Goal: Transaction & Acquisition: Subscribe to service/newsletter

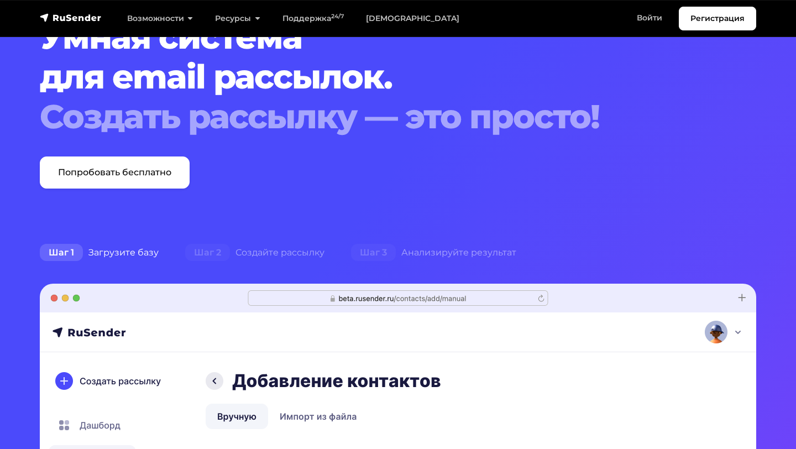
scroll to position [84, 0]
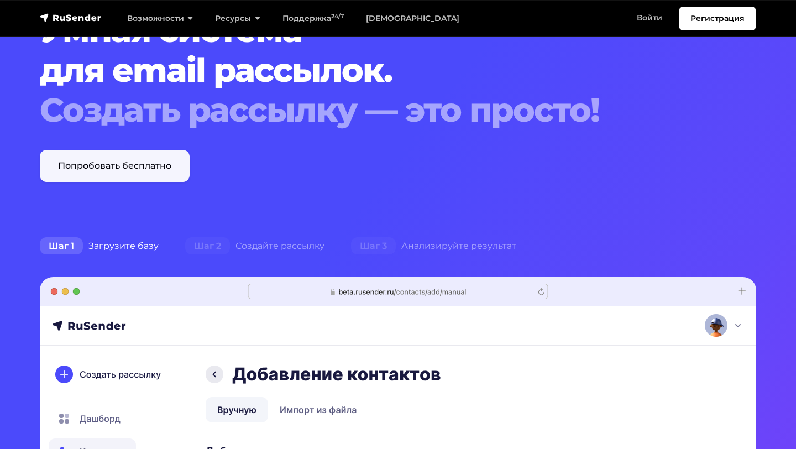
click at [155, 175] on link "Попробовать бесплатно" at bounding box center [115, 166] width 150 height 32
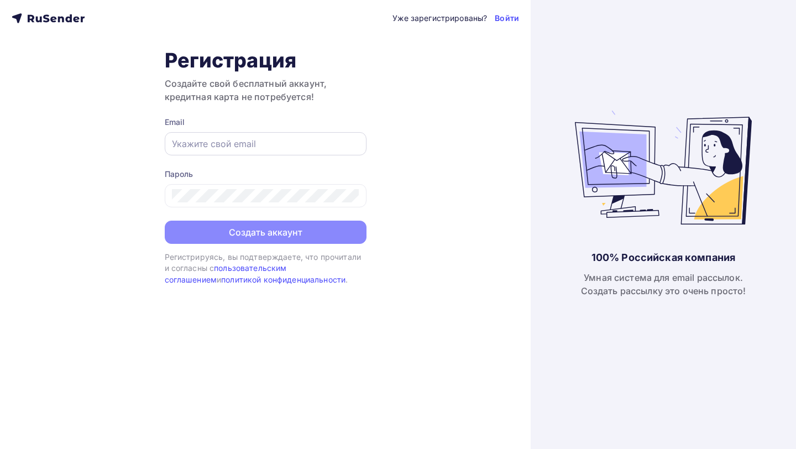
click at [277, 144] on input "text" at bounding box center [265, 143] width 187 height 13
paste input "[EMAIL_ADDRESS][DOMAIN_NAME]"
type input "[EMAIL_ADDRESS][DOMAIN_NAME]"
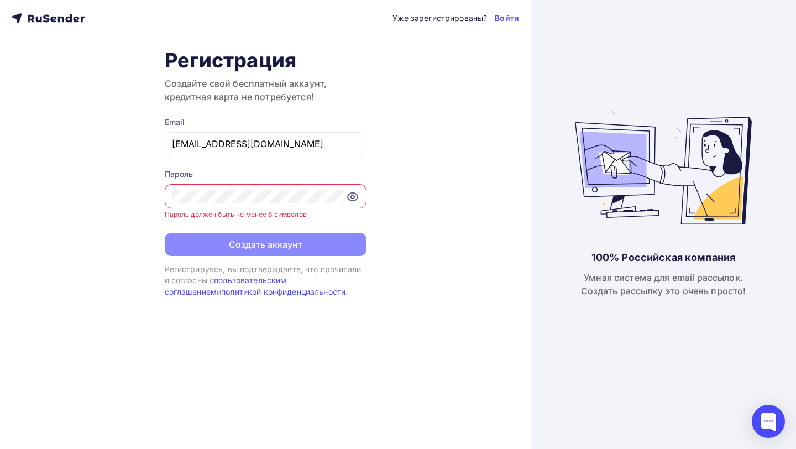
click at [354, 200] on icon at bounding box center [353, 197] width 10 height 8
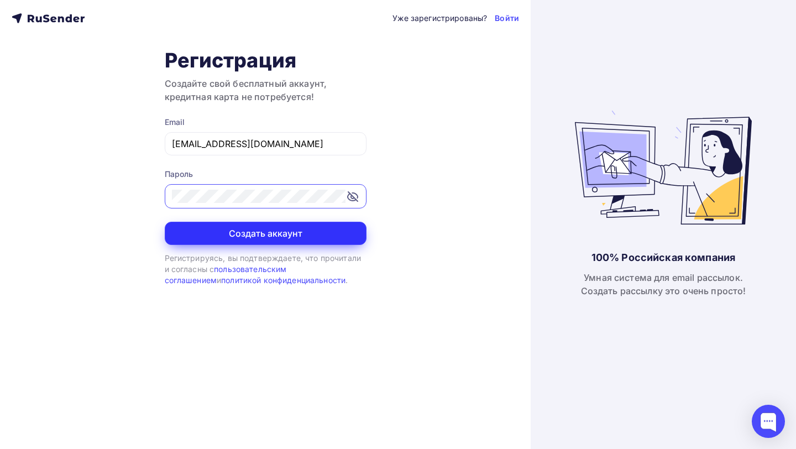
click at [307, 233] on button "Создать аккаунт" at bounding box center [266, 233] width 202 height 23
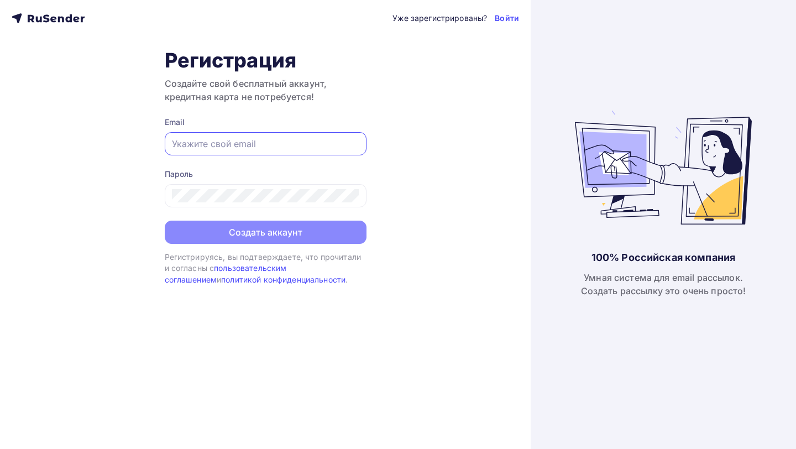
click at [201, 145] on input "text" at bounding box center [265, 143] width 187 height 13
type input "[EMAIL_ADDRESS][DOMAIN_NAME]"
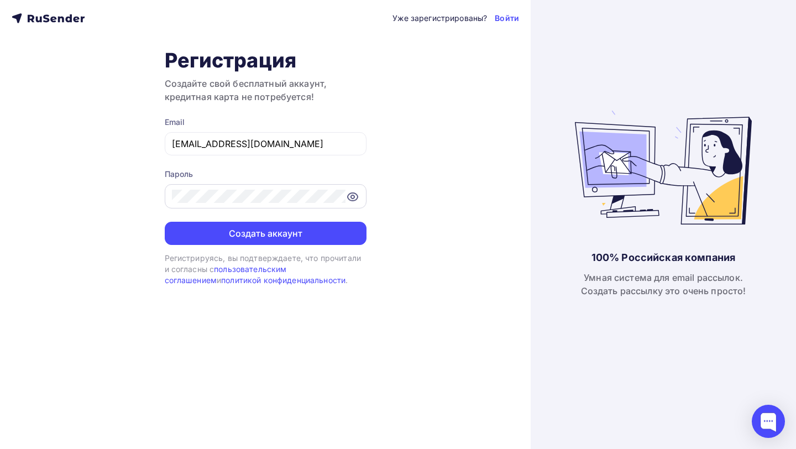
click at [353, 195] on icon at bounding box center [352, 196] width 13 height 13
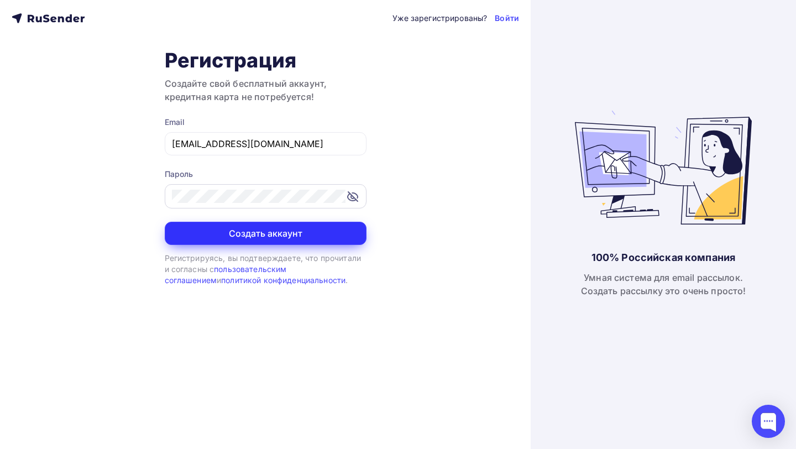
click at [322, 224] on button "Создать аккаунт" at bounding box center [266, 233] width 202 height 23
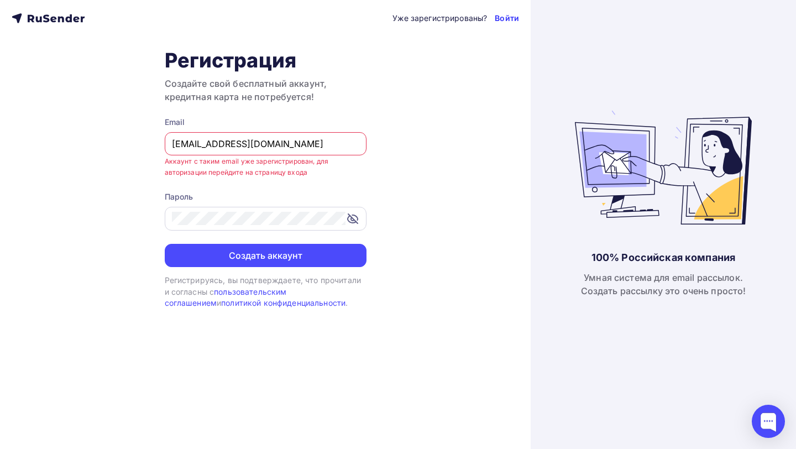
click at [507, 15] on link "Войти" at bounding box center [507, 18] width 24 height 11
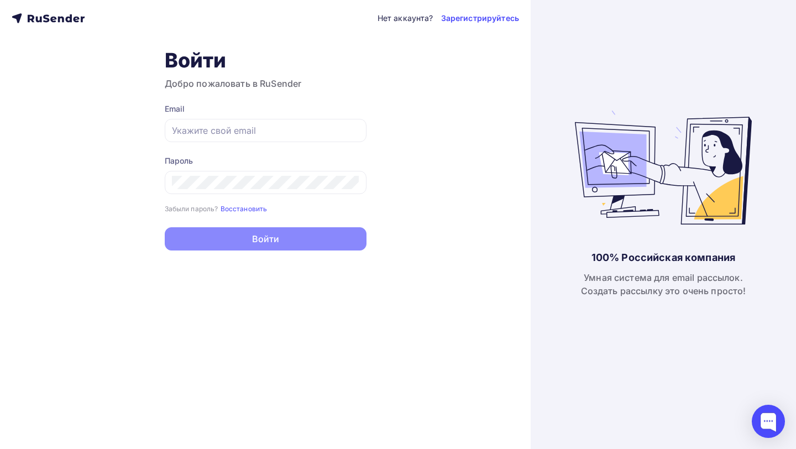
type input "[EMAIL_ADDRESS][DOMAIN_NAME]"
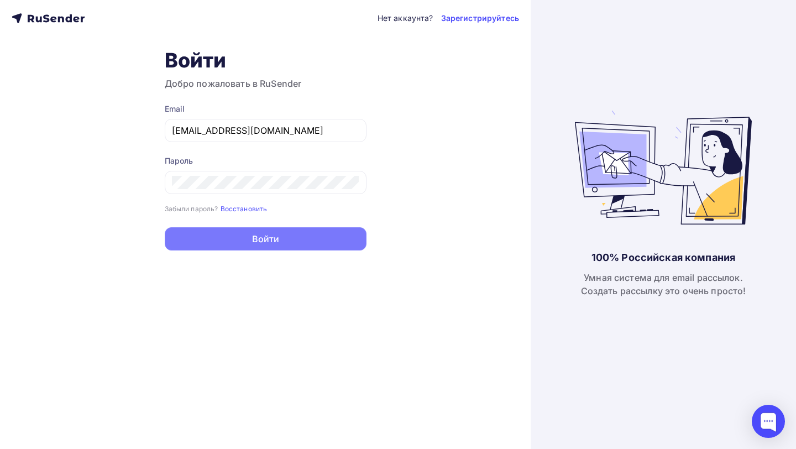
click at [279, 250] on button "Войти" at bounding box center [266, 238] width 202 height 23
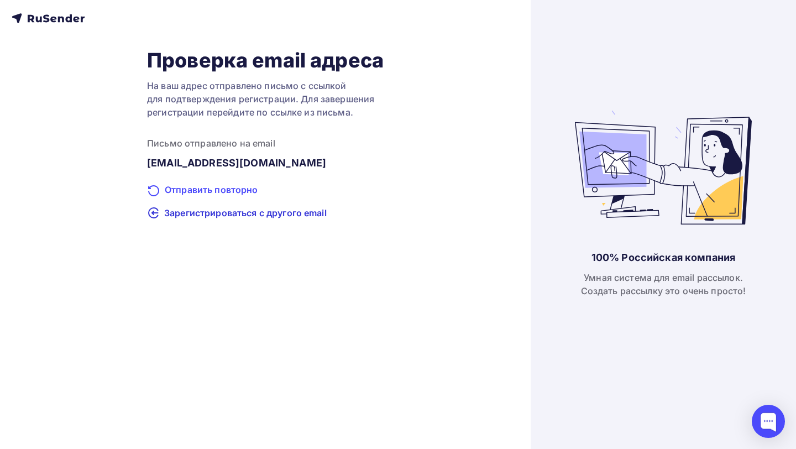
click at [229, 187] on div "Отправить повторно" at bounding box center [265, 190] width 237 height 14
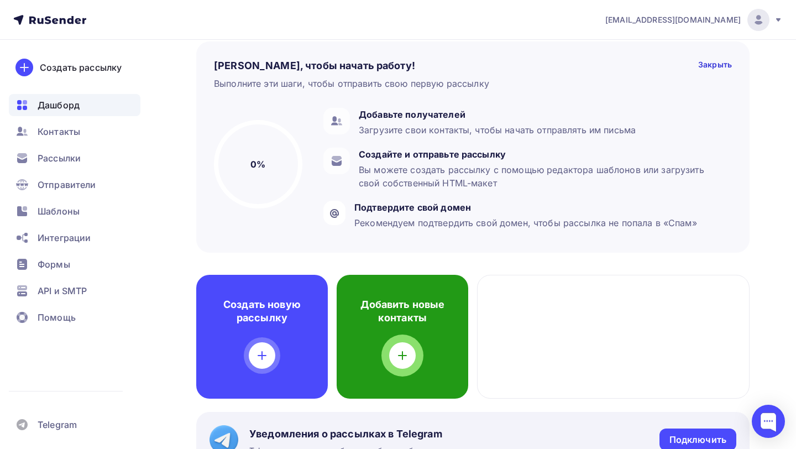
scroll to position [87, 0]
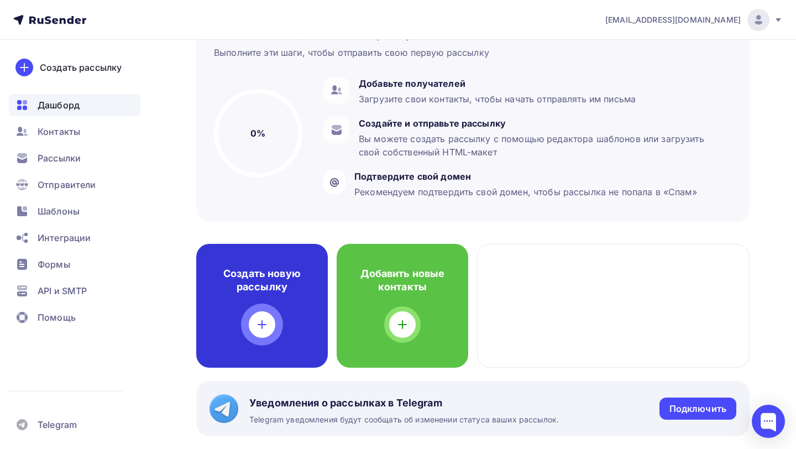
click at [289, 298] on div "Создать новую рассылку" at bounding box center [262, 306] width 132 height 124
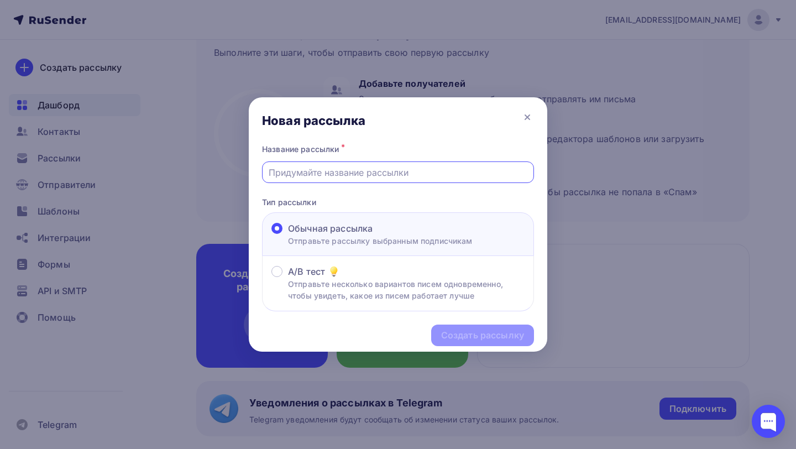
click at [360, 177] on input "text" at bounding box center [398, 172] width 259 height 13
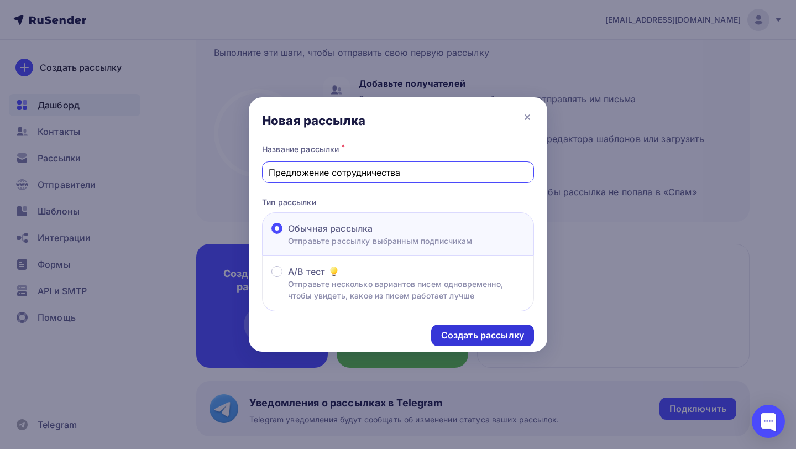
type input "Предложение сотрудничества"
click at [478, 339] on div "Создать рассылку" at bounding box center [482, 335] width 83 height 13
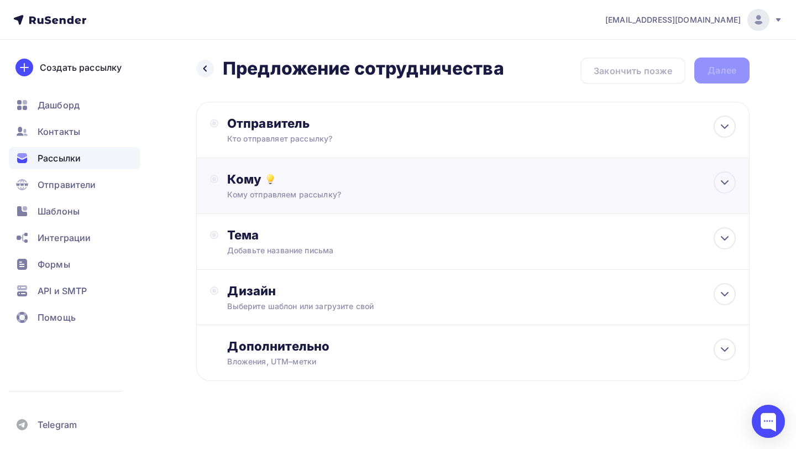
click at [346, 196] on div "Кому отправляем рассылку?" at bounding box center [456, 194] width 458 height 11
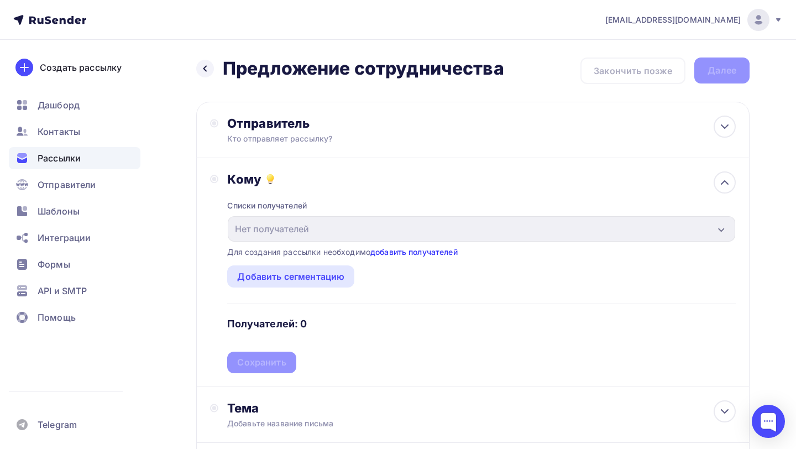
click at [407, 253] on link "добавить получателей" at bounding box center [413, 251] width 87 height 9
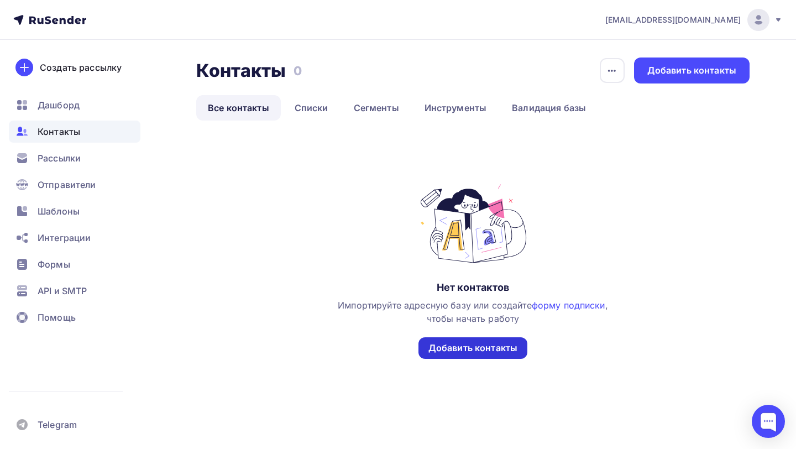
click at [470, 347] on div "Добавить контакты" at bounding box center [472, 348] width 89 height 13
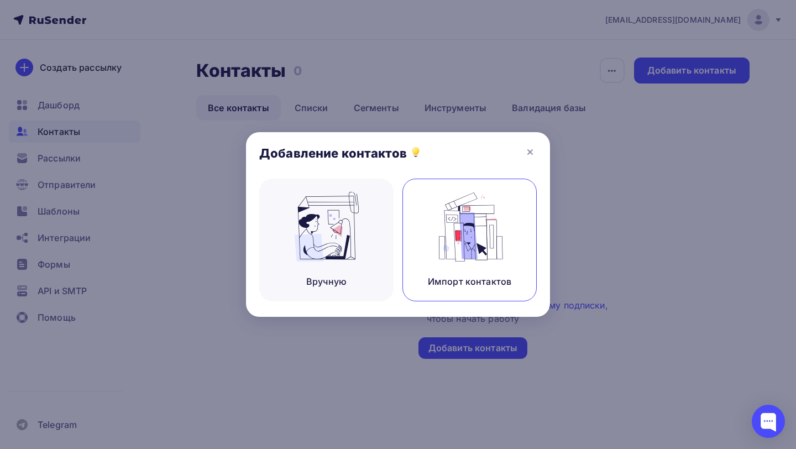
click at [449, 257] on img at bounding box center [470, 227] width 74 height 70
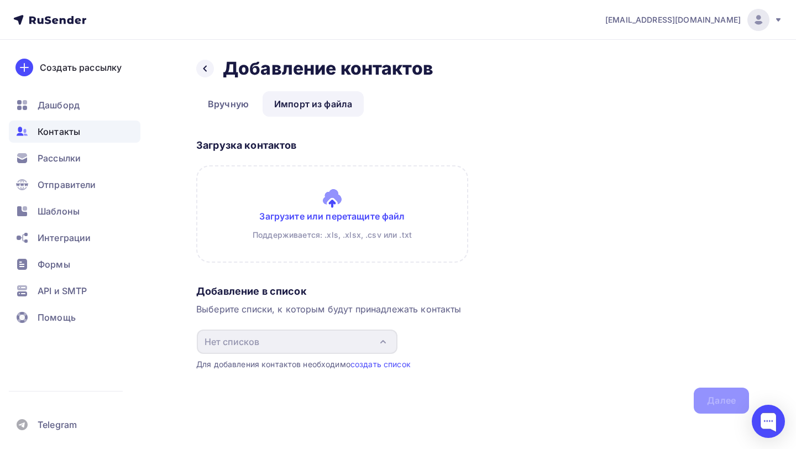
click at [372, 213] on input "file" at bounding box center [332, 213] width 272 height 97
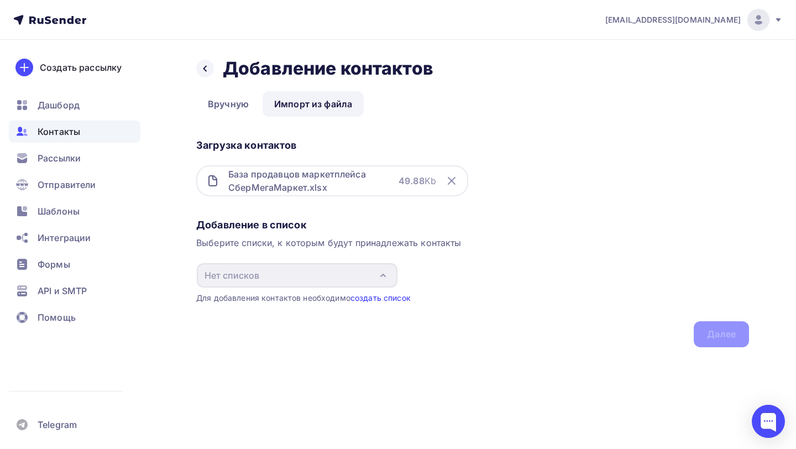
click at [377, 299] on link "создать список" at bounding box center [380, 297] width 60 height 9
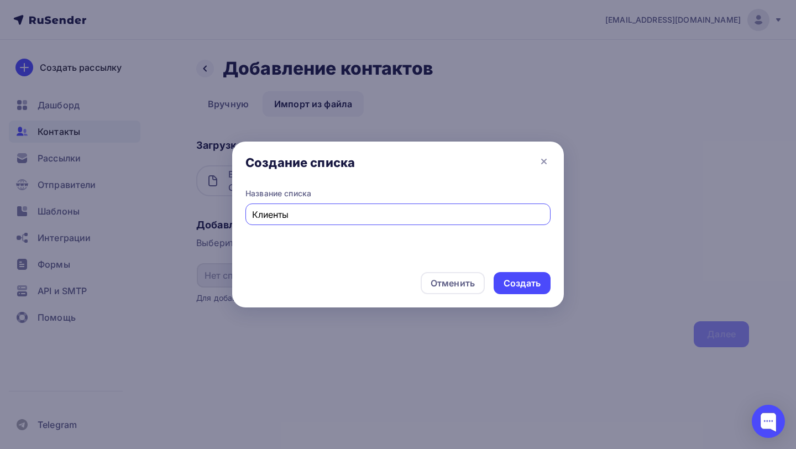
type input "Клиенты"
click at [517, 279] on div "Создать" at bounding box center [522, 283] width 37 height 13
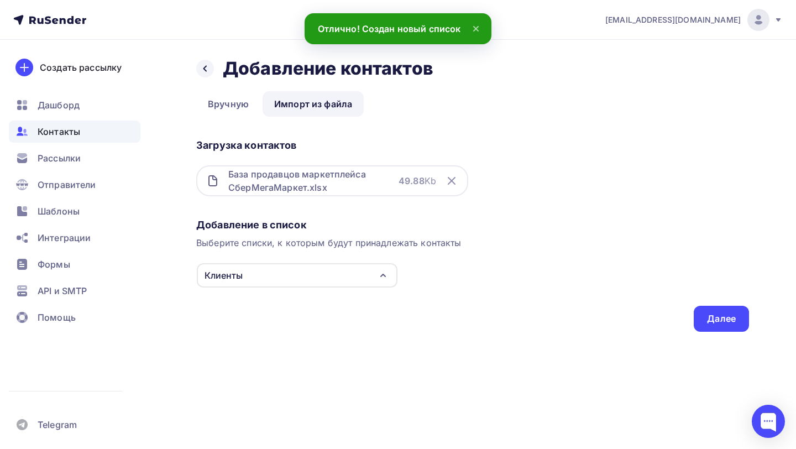
click at [349, 277] on div "Клиенты" at bounding box center [297, 275] width 201 height 24
click at [531, 302] on div "Добавление в список Выберите списки, к которым будут принадлежать контакты Клие…" at bounding box center [472, 273] width 553 height 118
click at [709, 318] on div "Далее" at bounding box center [721, 318] width 29 height 13
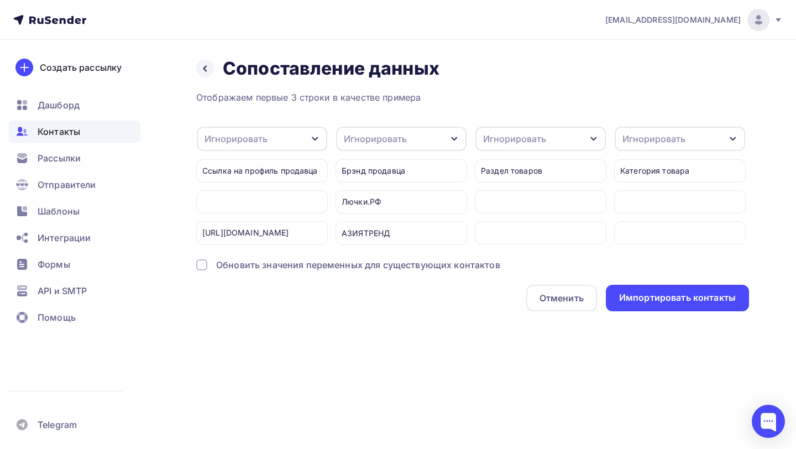
click at [285, 144] on div "Игнорировать" at bounding box center [262, 139] width 130 height 24
click at [285, 140] on div "Игнорировать" at bounding box center [262, 139] width 130 height 24
click at [289, 143] on div "Игнорировать" at bounding box center [262, 139] width 130 height 24
click at [253, 213] on link "Имя" at bounding box center [244, 205] width 77 height 22
click at [280, 142] on div "Имя" at bounding box center [262, 139] width 130 height 24
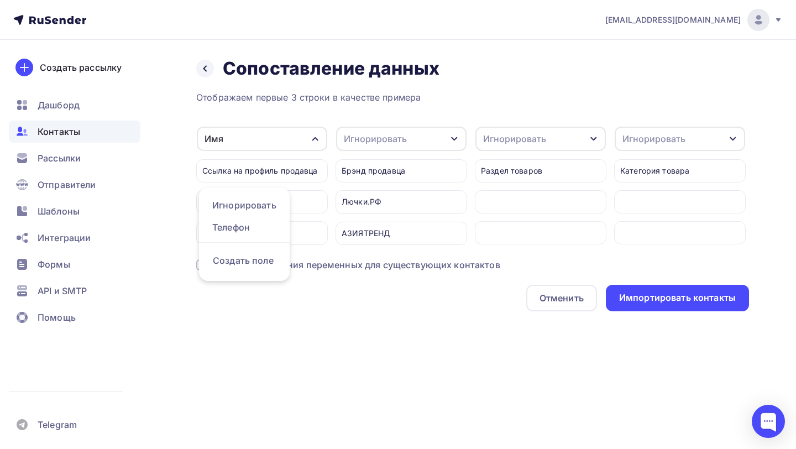
click at [302, 139] on div "Имя" at bounding box center [262, 139] width 130 height 24
click at [293, 171] on div "Ссылка на профиль продавца" at bounding box center [262, 170] width 132 height 23
click at [315, 141] on icon "button" at bounding box center [315, 138] width 9 height 9
click at [383, 134] on div "Игнорировать" at bounding box center [375, 138] width 63 height 13
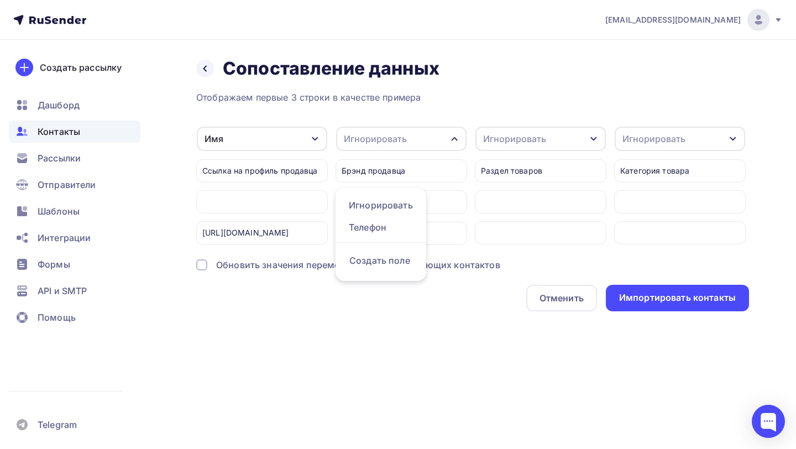
click at [504, 202] on div at bounding box center [541, 201] width 132 height 23
click at [538, 170] on div "Раздел товаров" at bounding box center [541, 170] width 132 height 23
click at [671, 166] on div "Категория товара" at bounding box center [680, 170] width 132 height 23
click at [704, 128] on div "Игнорировать" at bounding box center [680, 139] width 130 height 24
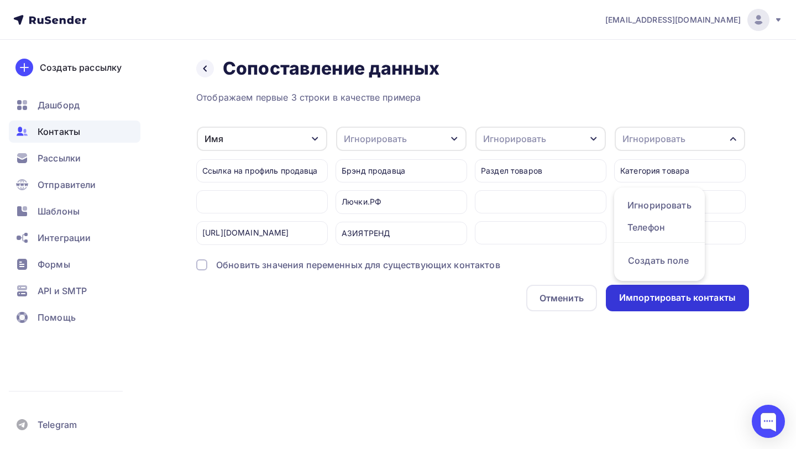
click at [678, 291] on div "Импортировать контакты" at bounding box center [677, 297] width 117 height 13
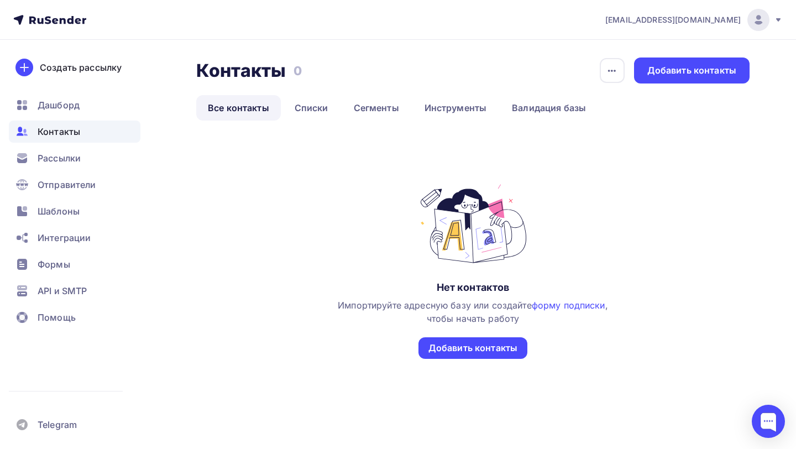
click at [83, 170] on ul "Дашборд Контакты Рассылки Отправители Шаблоны Интеграции Формы API и SMTP Помощь" at bounding box center [75, 214] width 132 height 240
click at [87, 165] on div "Рассылки" at bounding box center [75, 158] width 132 height 22
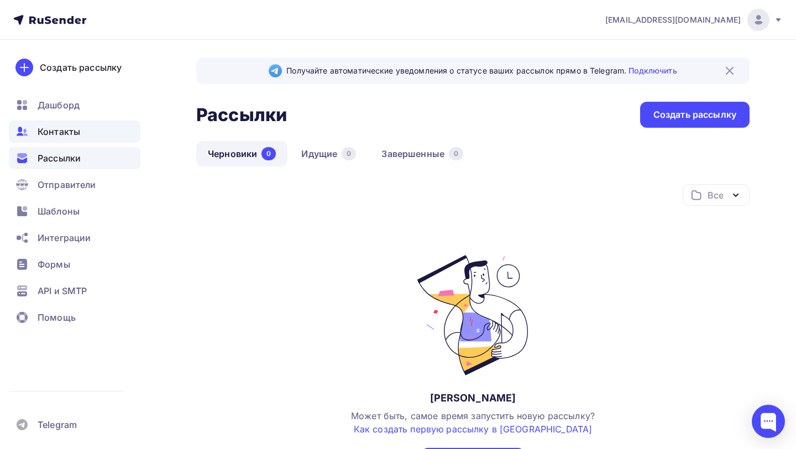
click at [98, 134] on div "Контакты" at bounding box center [75, 132] width 132 height 22
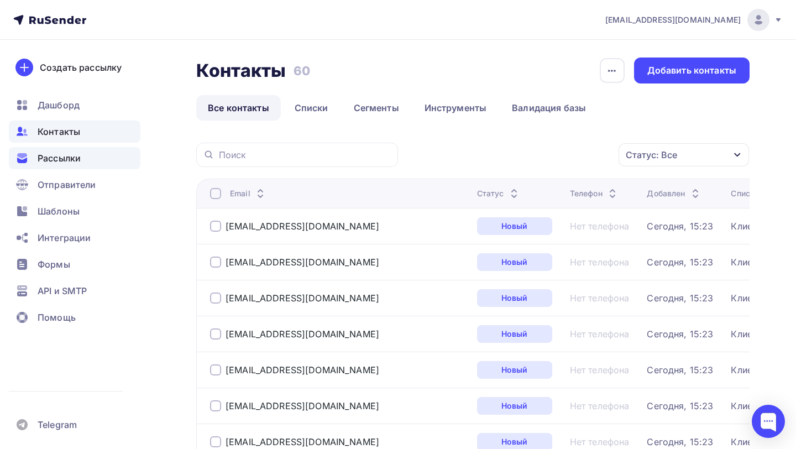
click at [97, 152] on div "Рассылки" at bounding box center [75, 158] width 132 height 22
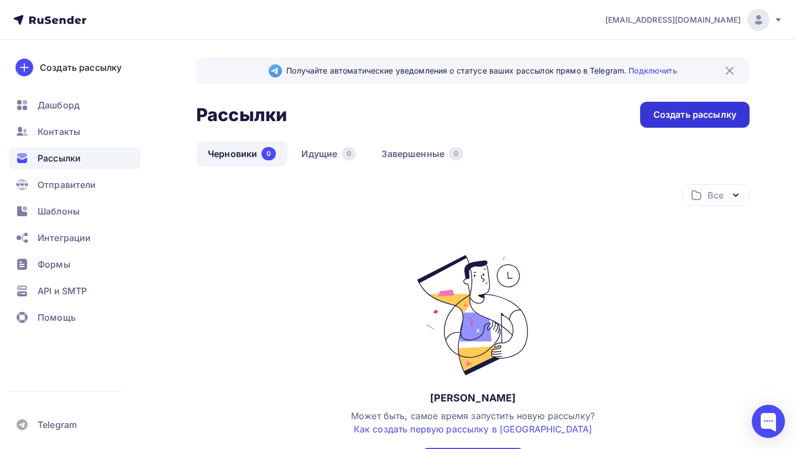
click at [704, 112] on div "Создать рассылку" at bounding box center [694, 114] width 83 height 13
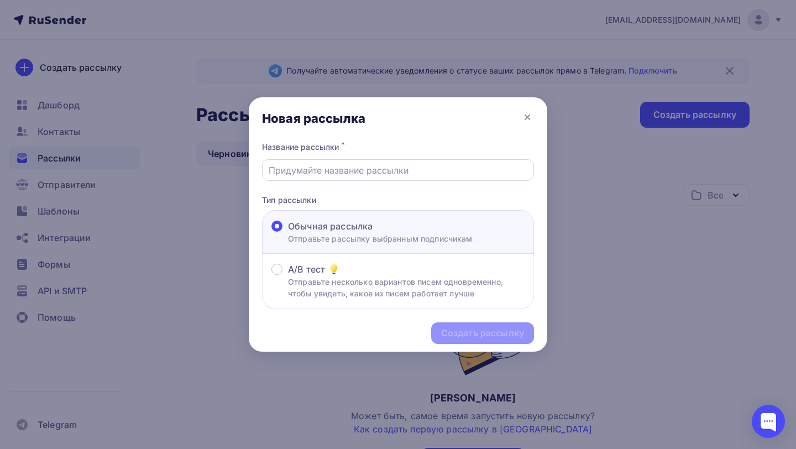
click at [403, 168] on input "text" at bounding box center [398, 170] width 259 height 13
type input "Предложение сотрудничества"
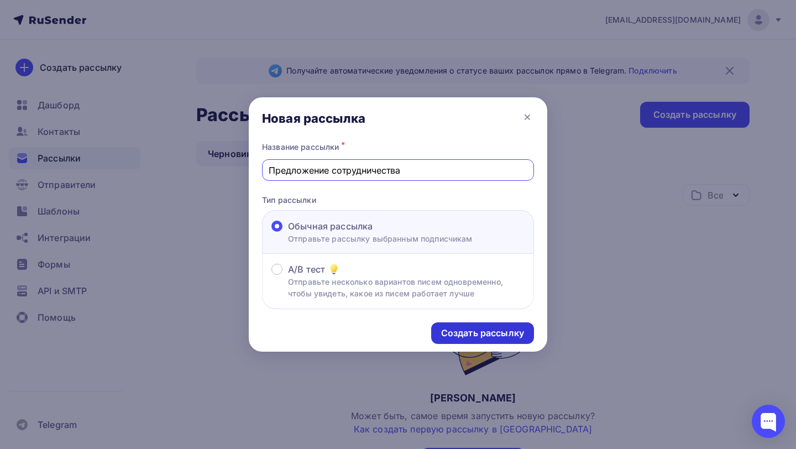
click at [463, 336] on div "Создать рассылку" at bounding box center [482, 333] width 83 height 13
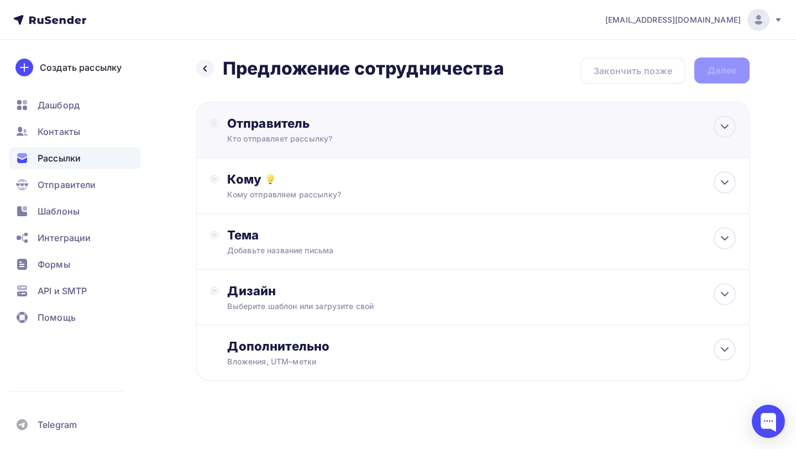
click at [311, 143] on div "Кто отправляет рассылку?" at bounding box center [335, 138] width 216 height 11
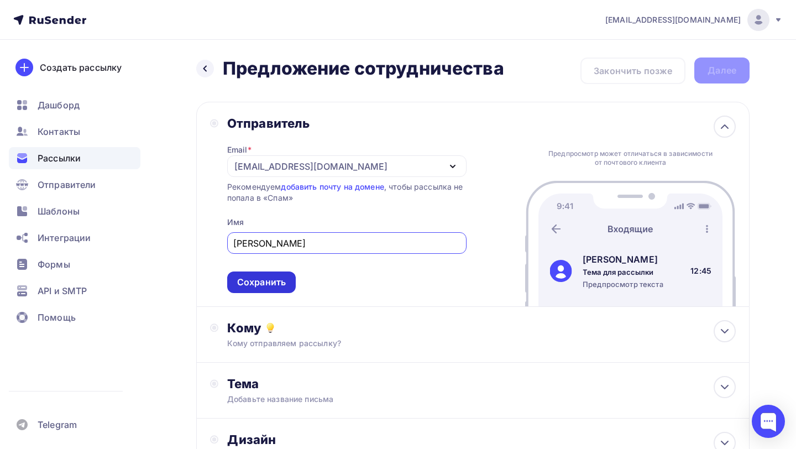
type input "Артем Арабцев"
click at [258, 281] on div "Сохранить" at bounding box center [261, 282] width 49 height 13
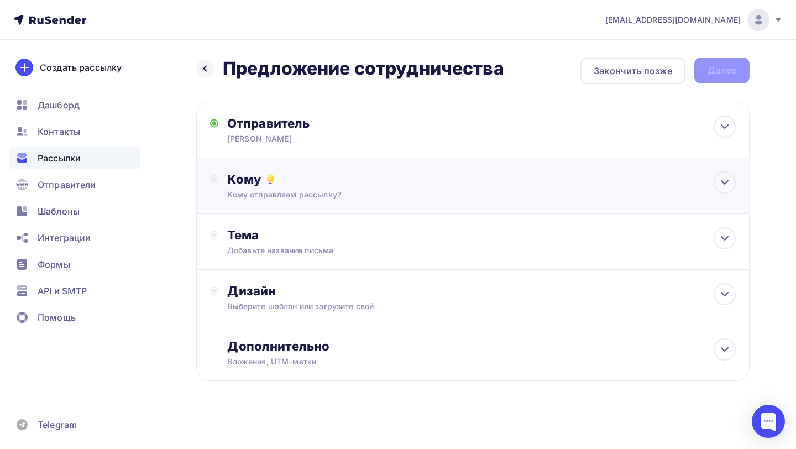
click at [306, 195] on div "Кому отправляем рассылку?" at bounding box center [456, 194] width 458 height 11
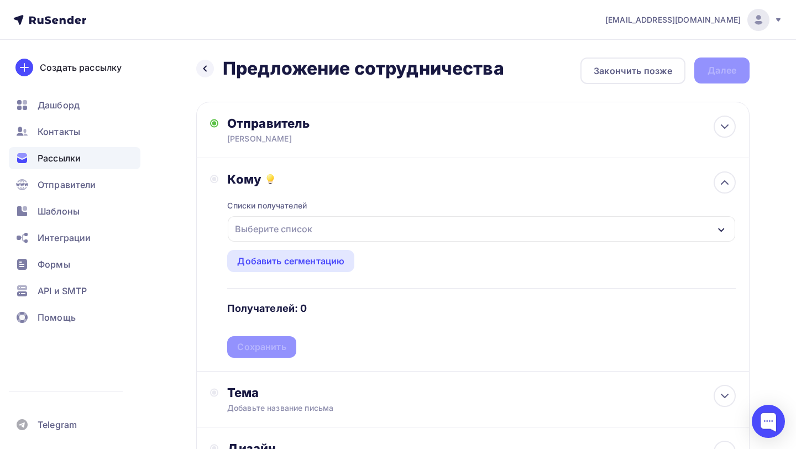
click at [299, 233] on div "Выберите список" at bounding box center [274, 229] width 86 height 20
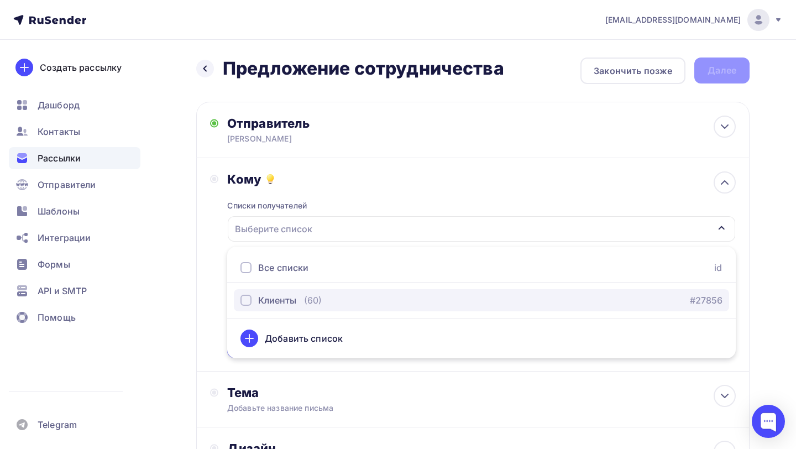
click at [298, 301] on div "Клиенты (60)" at bounding box center [280, 300] width 81 height 13
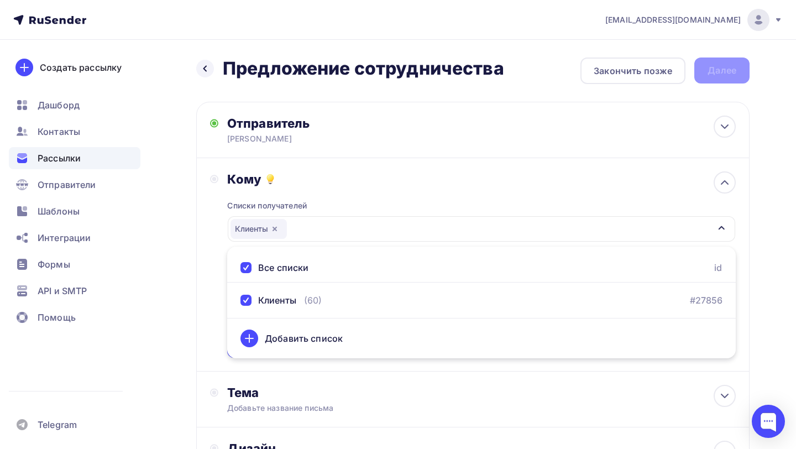
click at [217, 307] on div "Кому Списки получателей Клиенты Все списки id Клиенты (60) #27856 Добавить спис…" at bounding box center [473, 264] width 526 height 186
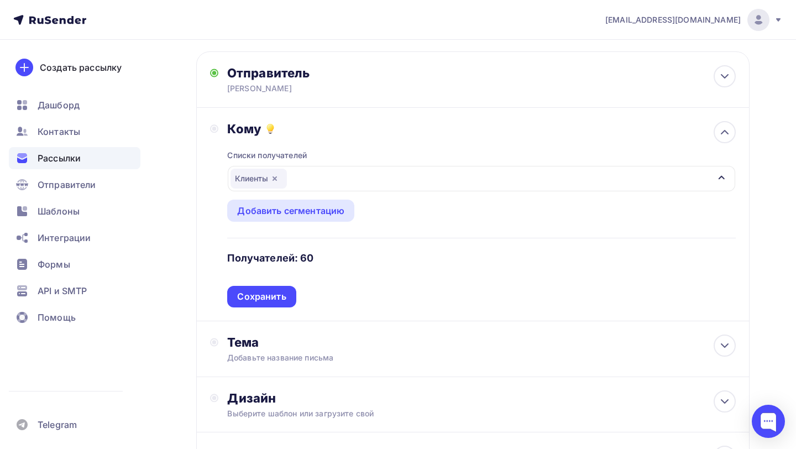
scroll to position [119, 0]
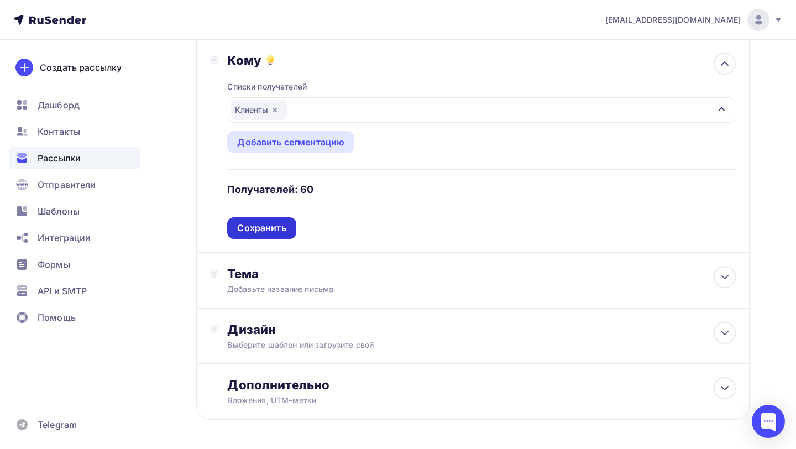
click at [283, 233] on div "Сохранить" at bounding box center [261, 228] width 49 height 13
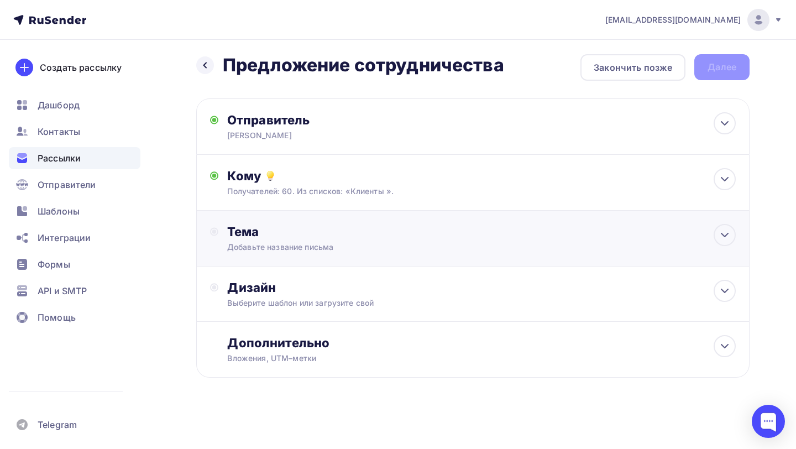
click at [337, 232] on div "Тема" at bounding box center [336, 231] width 218 height 15
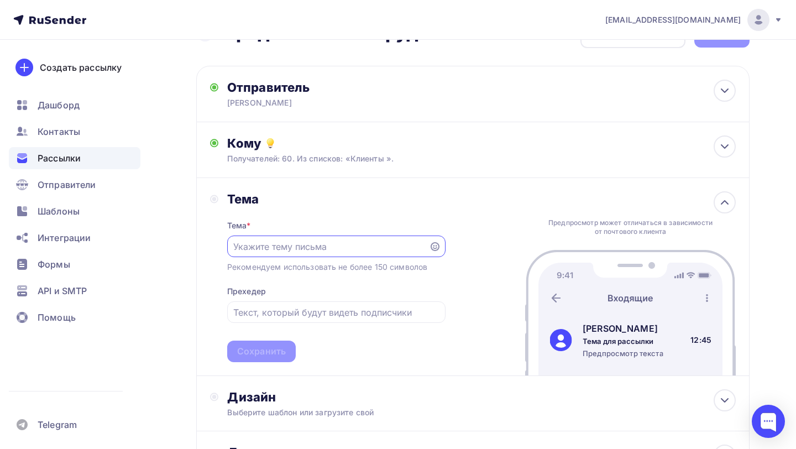
scroll to position [44, 0]
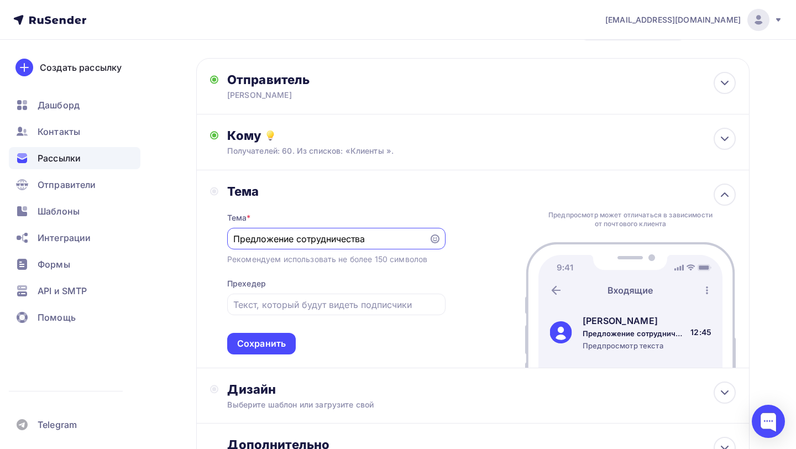
type input "Предложение сотрудничества"
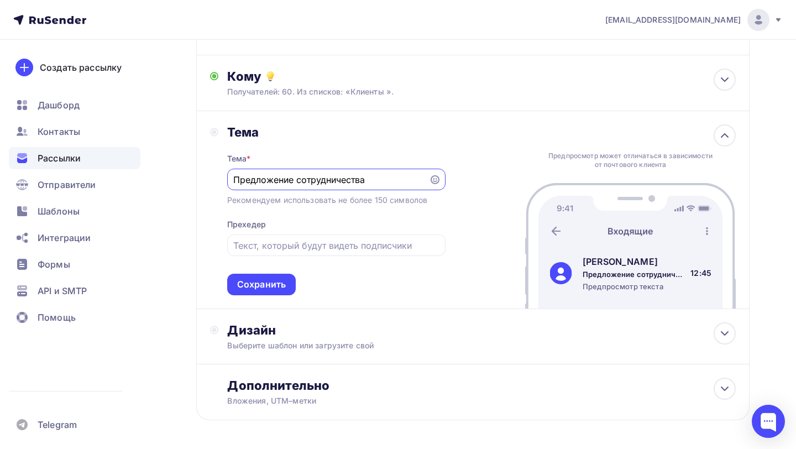
scroll to position [122, 0]
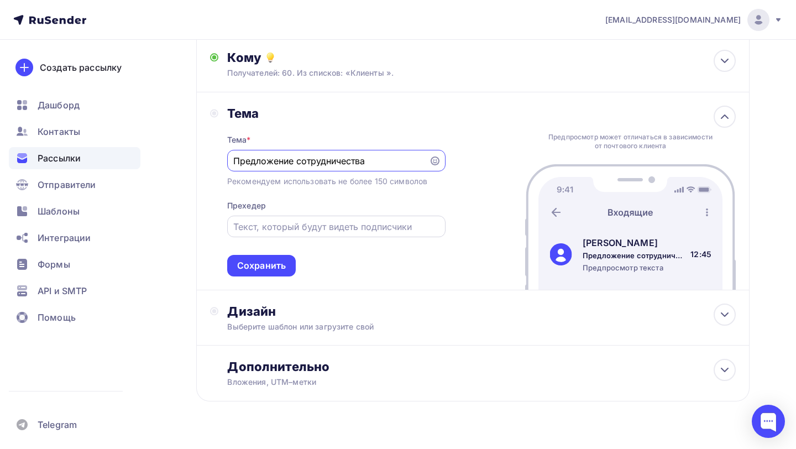
click at [378, 227] on input "text" at bounding box center [336, 226] width 206 height 13
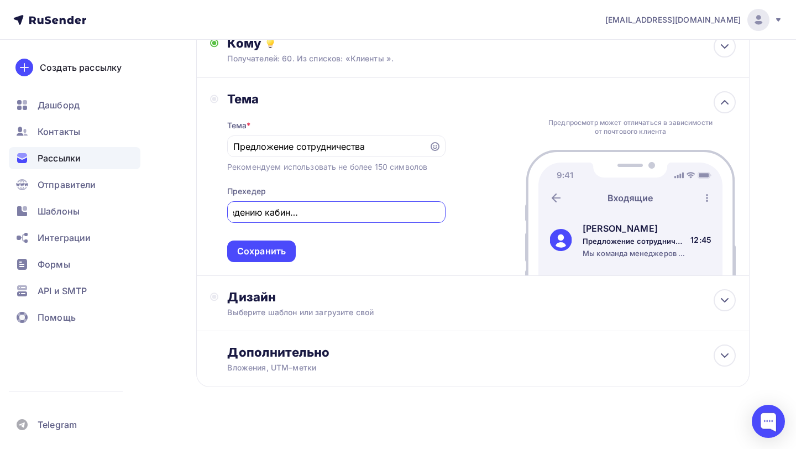
scroll to position [0, 141]
type input "Мы команда менеджеров по ведению кабинетов на маркет плейсах WB/OZON"
click at [275, 251] on div "Сохранить" at bounding box center [261, 251] width 49 height 13
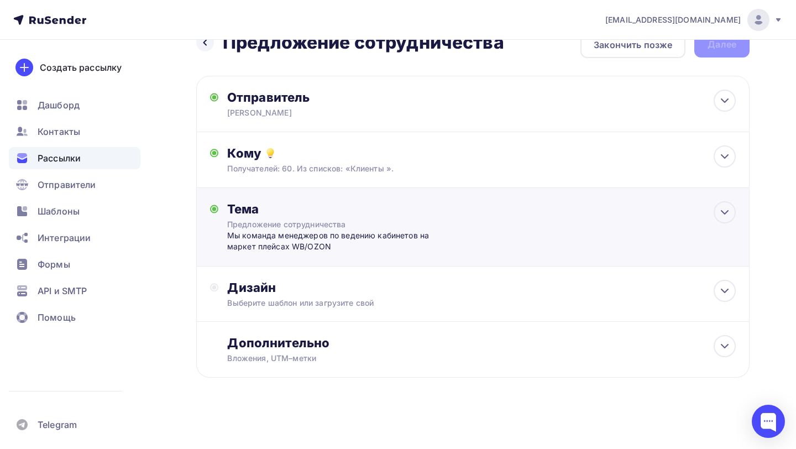
scroll to position [27, 0]
click at [324, 297] on div "Выберите шаблон или загрузите свой" at bounding box center [456, 302] width 458 height 11
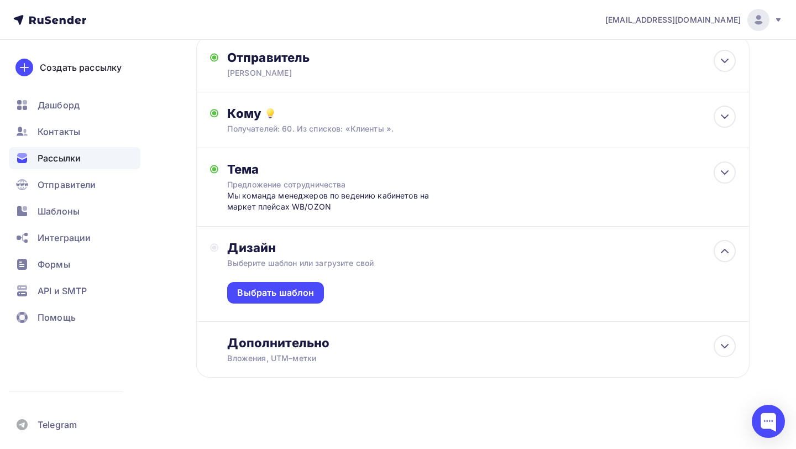
scroll to position [67, 0]
click at [304, 292] on div "Выбрать шаблон" at bounding box center [275, 292] width 77 height 13
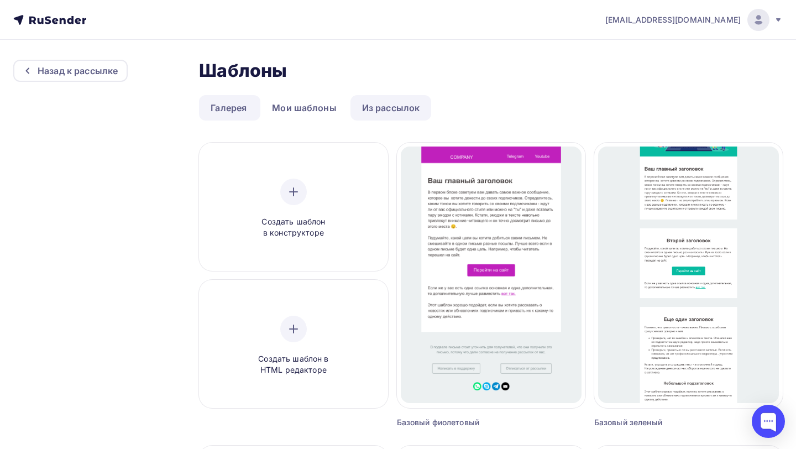
click at [381, 109] on link "Из рассылок" at bounding box center [390, 107] width 81 height 25
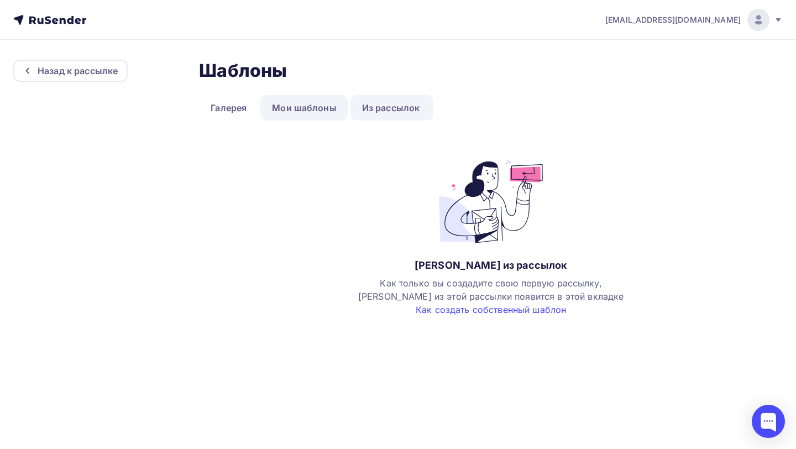
click at [316, 108] on link "Мои шаблоны" at bounding box center [304, 107] width 88 height 25
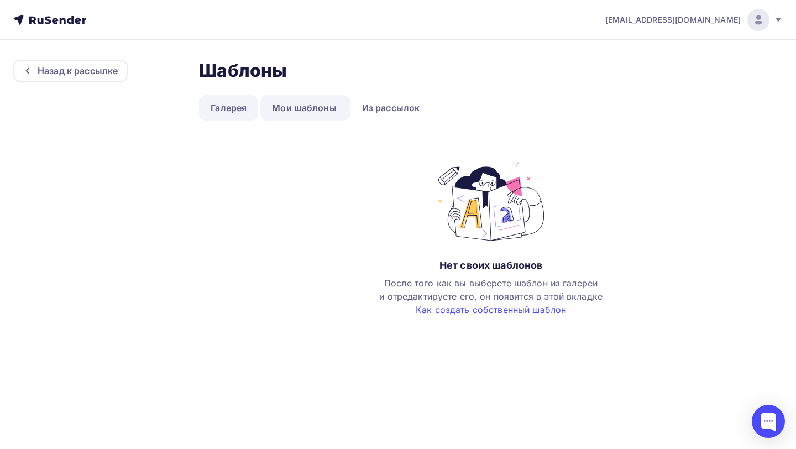
click at [239, 104] on link "Галерея" at bounding box center [228, 107] width 59 height 25
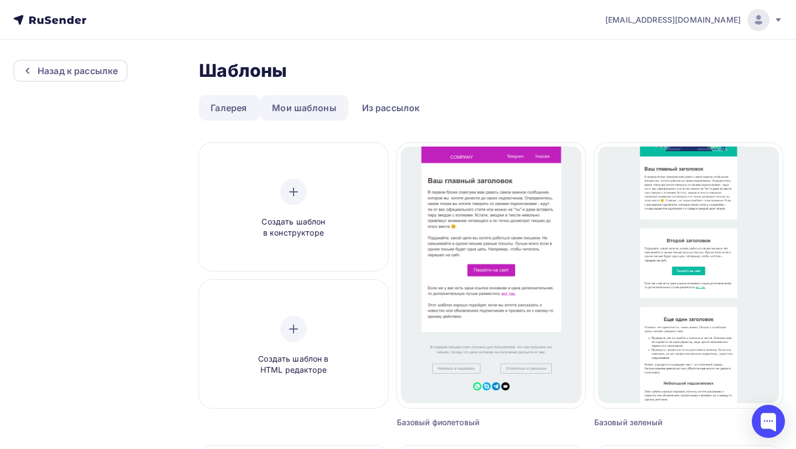
click at [297, 112] on link "Мои шаблоны" at bounding box center [304, 107] width 88 height 25
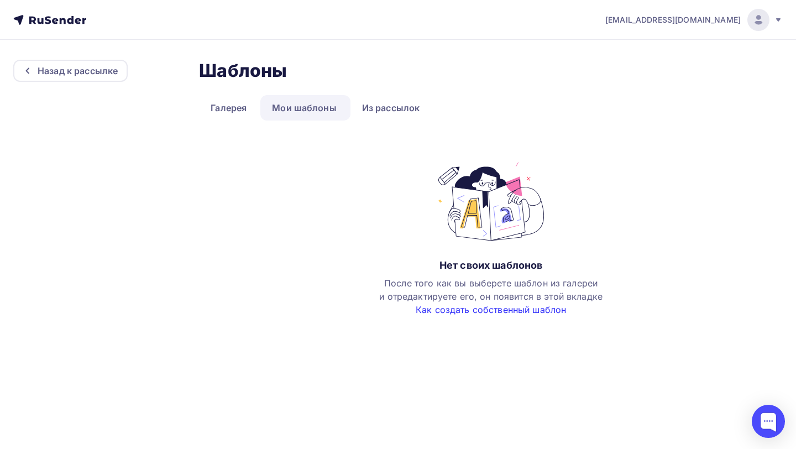
click at [447, 311] on link "Как создать собственный шаблон" at bounding box center [491, 309] width 150 height 11
click at [98, 66] on div "Назад к рассылке" at bounding box center [78, 70] width 80 height 13
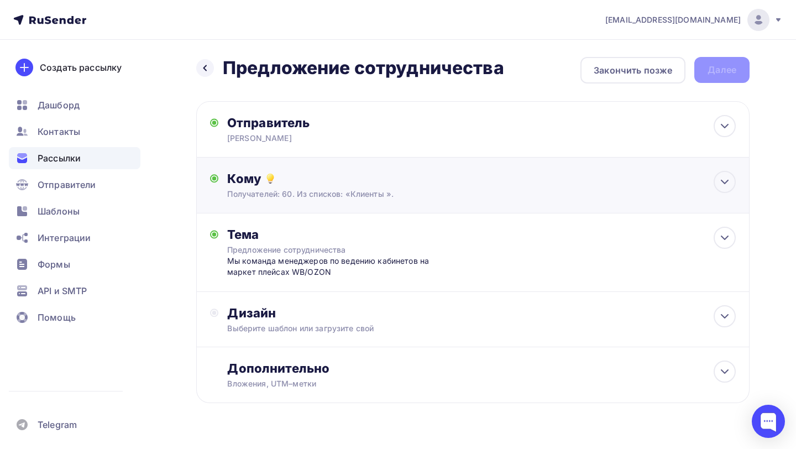
scroll to position [27, 0]
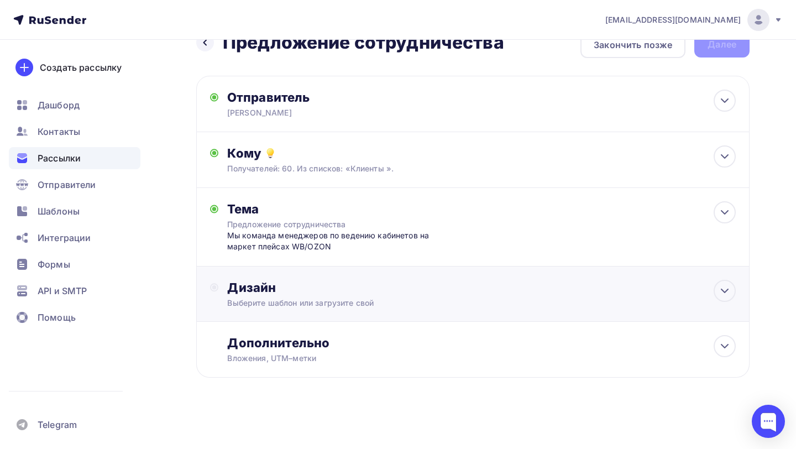
click at [316, 300] on div "Выберите шаблон или загрузите свой" at bounding box center [456, 302] width 458 height 11
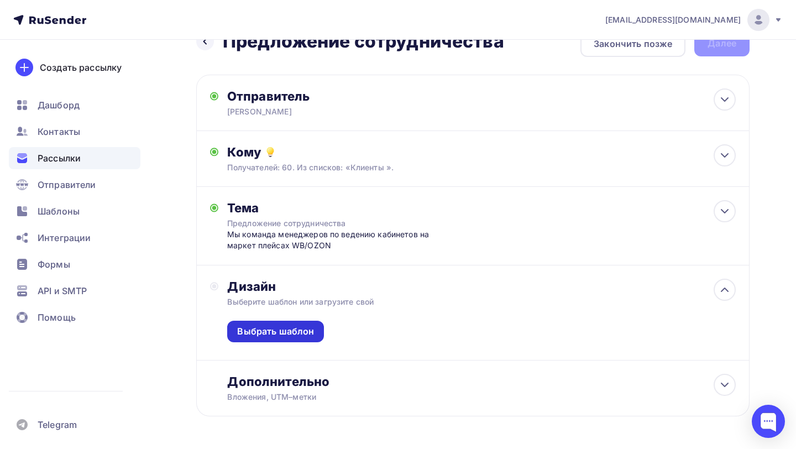
click at [305, 333] on div "Выбрать шаблон" at bounding box center [275, 331] width 77 height 13
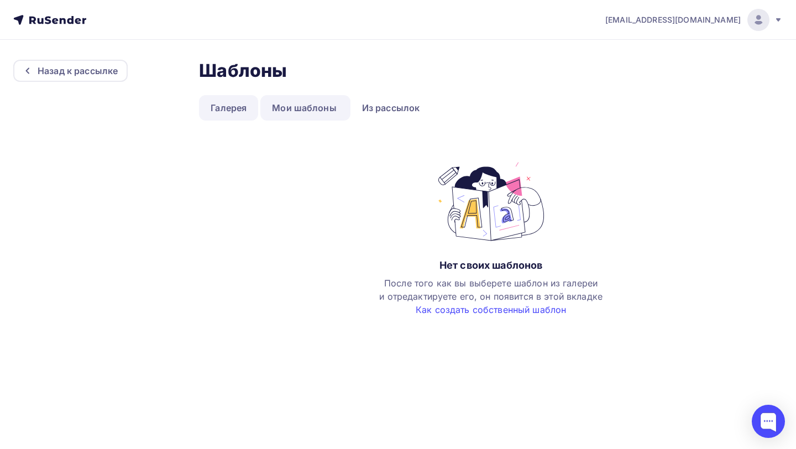
click at [242, 106] on link "Галерея" at bounding box center [228, 107] width 59 height 25
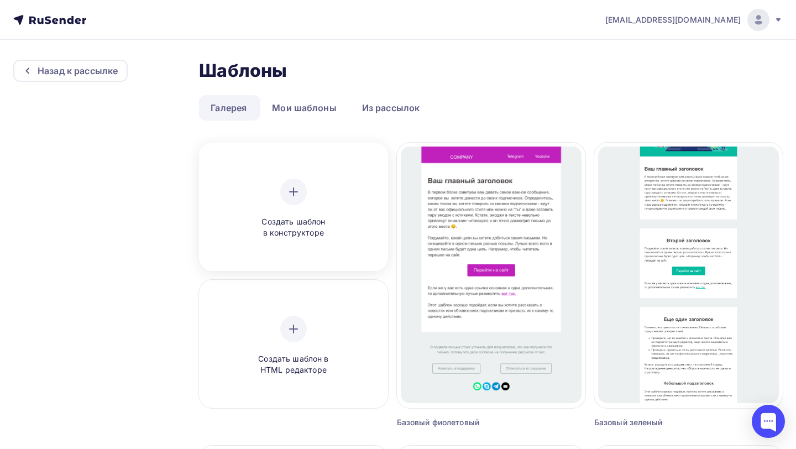
click at [312, 207] on div "Создать шаблон в конструкторе" at bounding box center [293, 209] width 105 height 60
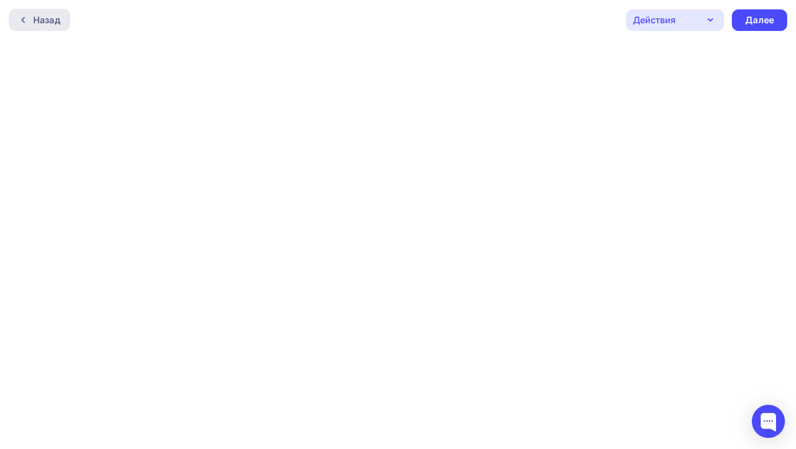
click at [55, 20] on div "Назад" at bounding box center [46, 19] width 27 height 13
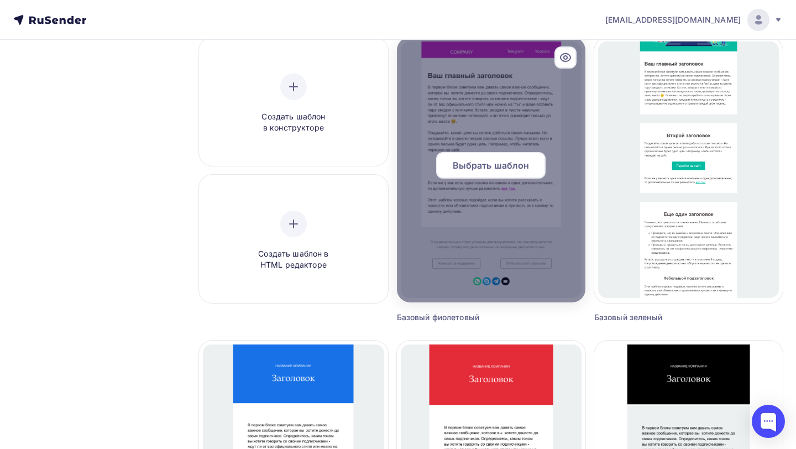
scroll to position [114, 0]
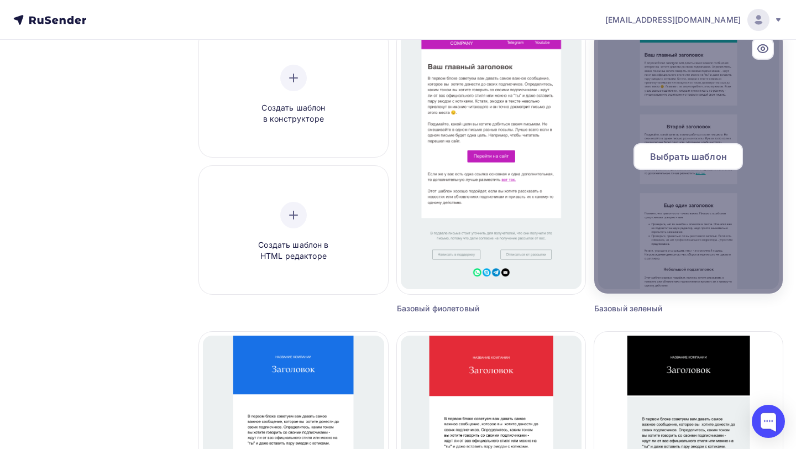
click at [688, 148] on div "Выбрать шаблон" at bounding box center [687, 156] width 109 height 27
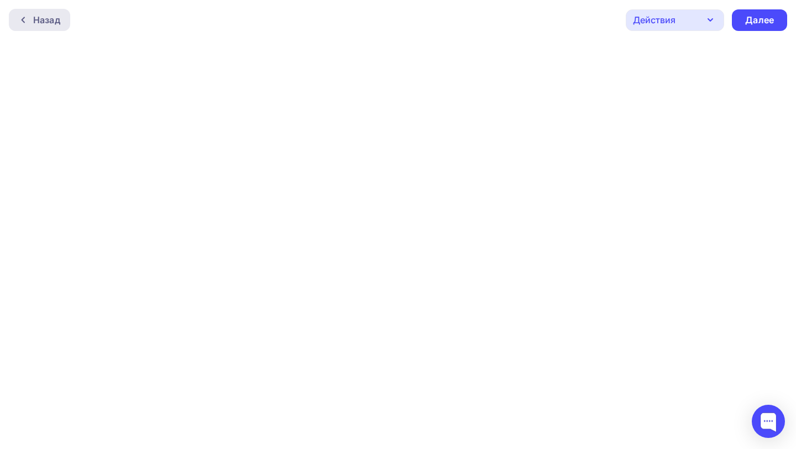
click at [63, 16] on div "Назад" at bounding box center [39, 20] width 61 height 22
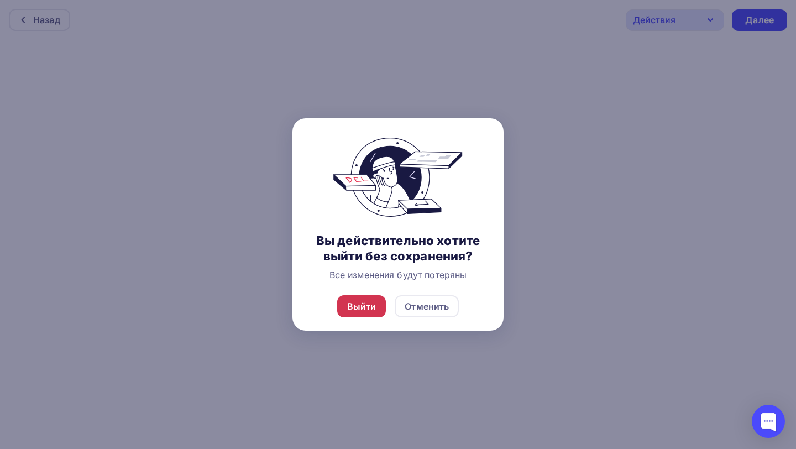
click at [364, 302] on div "Выйти" at bounding box center [361, 306] width 29 height 13
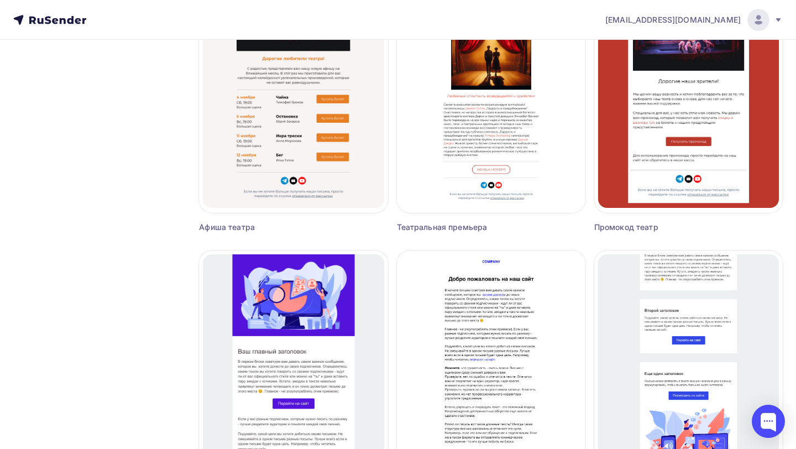
scroll to position [988, 0]
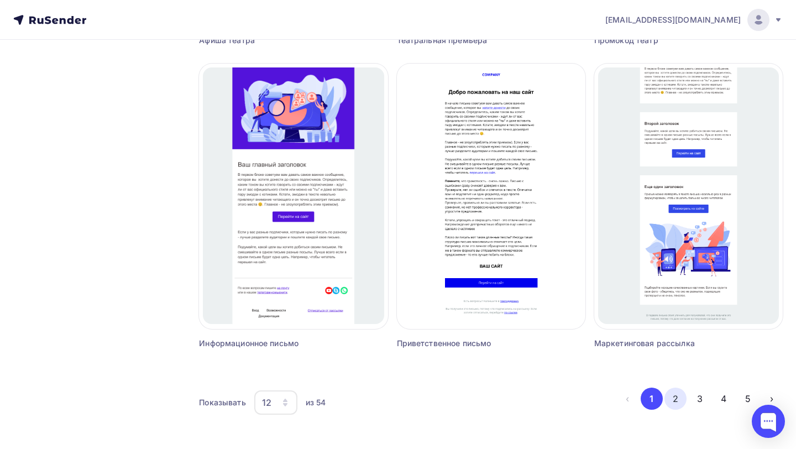
click at [679, 402] on button "2" at bounding box center [675, 398] width 22 height 22
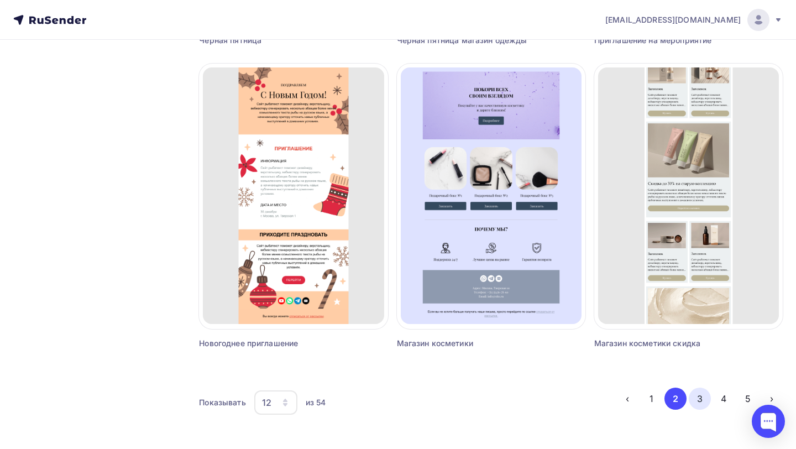
click at [696, 396] on button "3" at bounding box center [700, 398] width 22 height 22
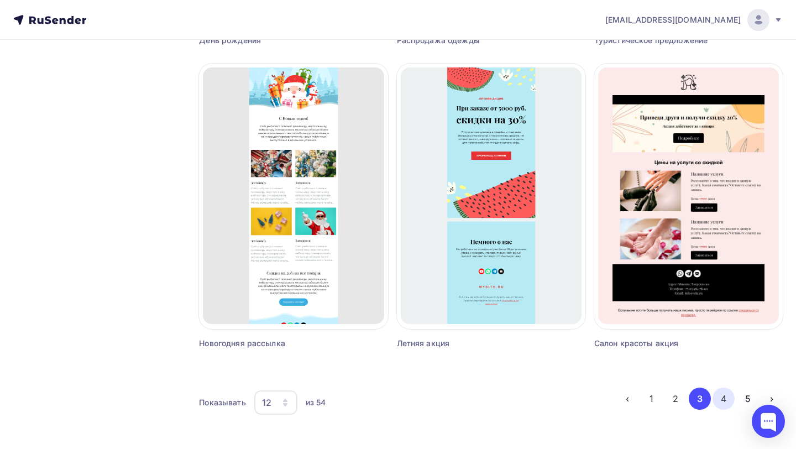
click at [720, 397] on button "4" at bounding box center [724, 398] width 22 height 22
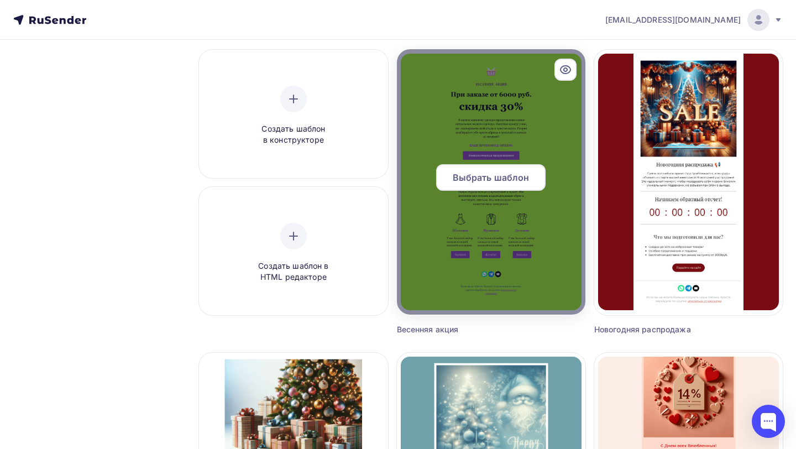
scroll to position [0, 0]
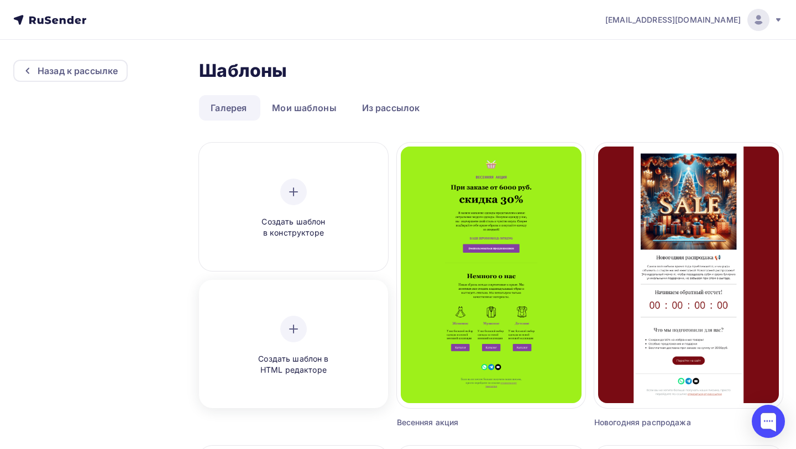
click at [314, 338] on div "Создать шаблон в HTML редакторе" at bounding box center [293, 346] width 105 height 60
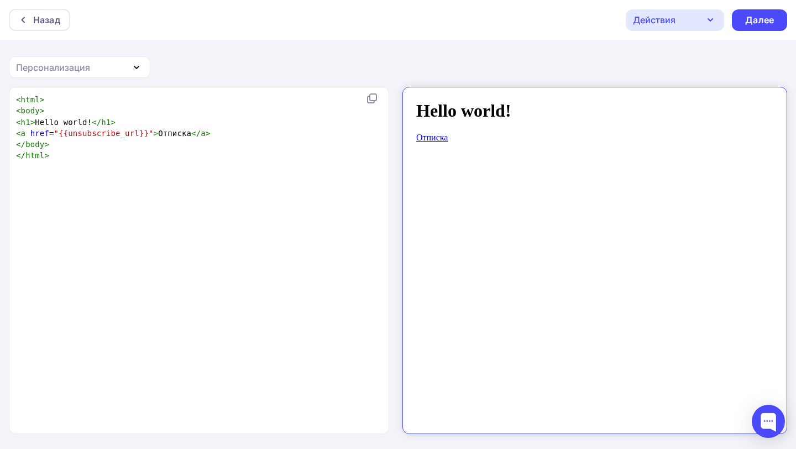
click at [132, 63] on icon "button" at bounding box center [136, 67] width 13 height 13
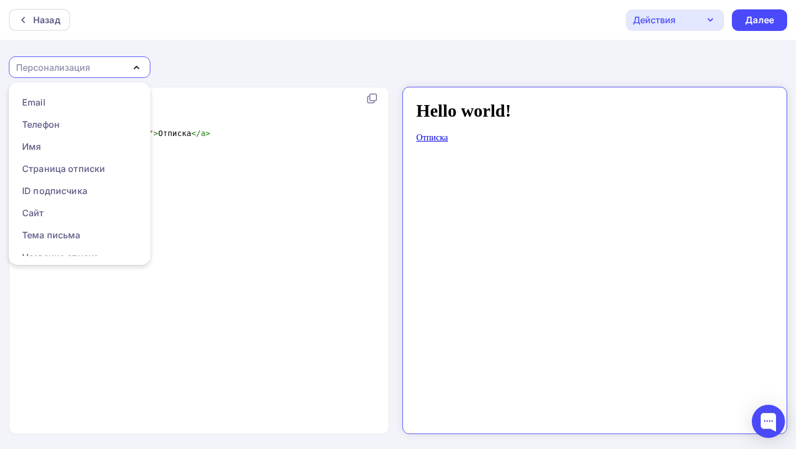
scroll to position [2, 0]
click at [56, 20] on div "Назад" at bounding box center [46, 19] width 27 height 13
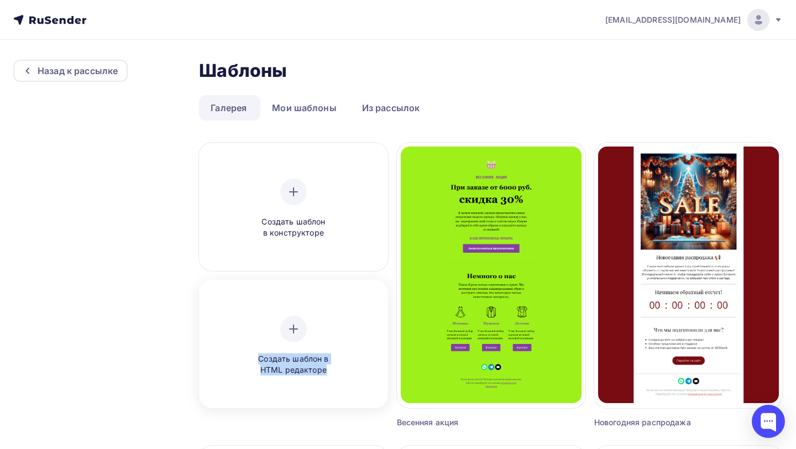
drag, startPoint x: 338, startPoint y: 374, endPoint x: 258, endPoint y: 359, distance: 81.5
click at [258, 359] on span "Создать шаблон в HTML редакторе" at bounding box center [293, 364] width 105 height 23
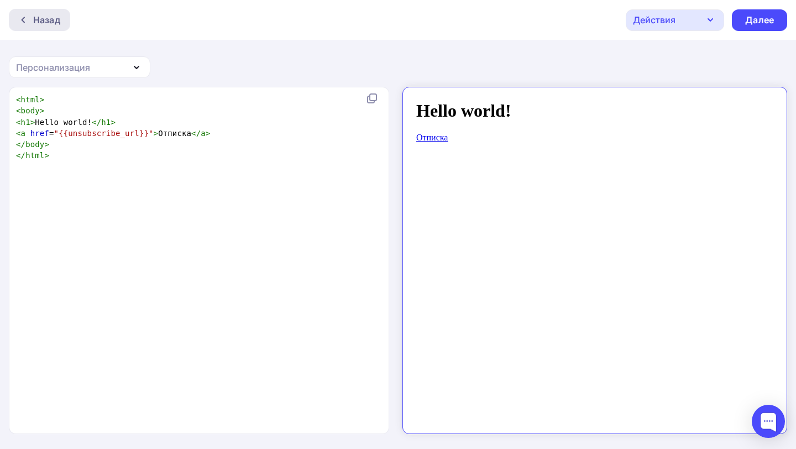
click at [38, 12] on div "Назад" at bounding box center [39, 20] width 61 height 22
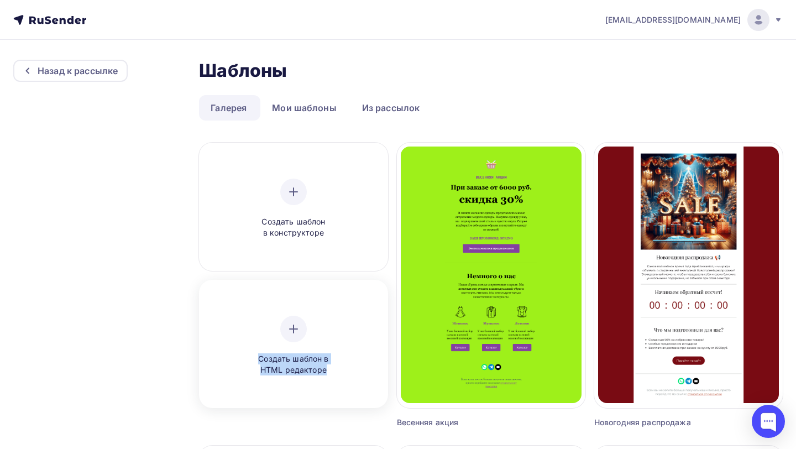
copy span "Создать шаблон в HTML редакторе"
drag, startPoint x: 334, startPoint y: 377, endPoint x: 254, endPoint y: 358, distance: 82.5
click at [254, 358] on div "Создать шаблон в HTML редакторе" at bounding box center [293, 346] width 181 height 124
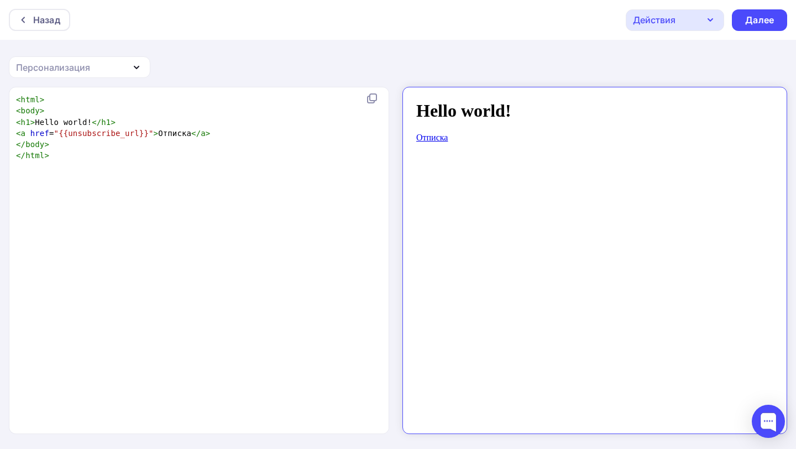
click at [274, 160] on pre "</ html >" at bounding box center [197, 155] width 366 height 11
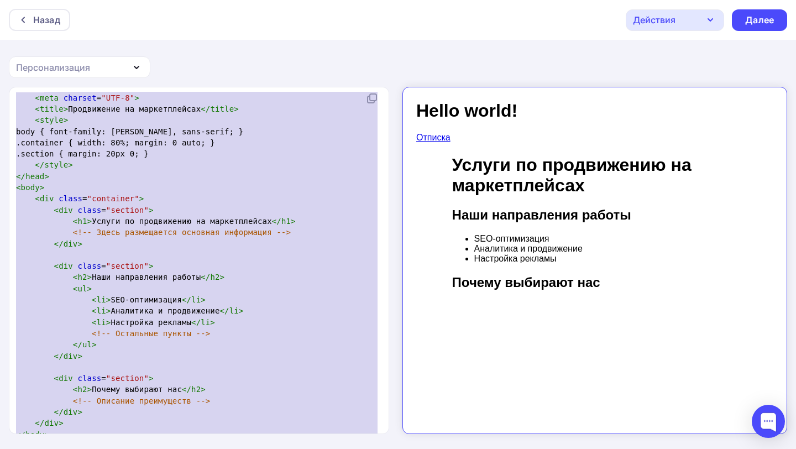
scroll to position [13, 0]
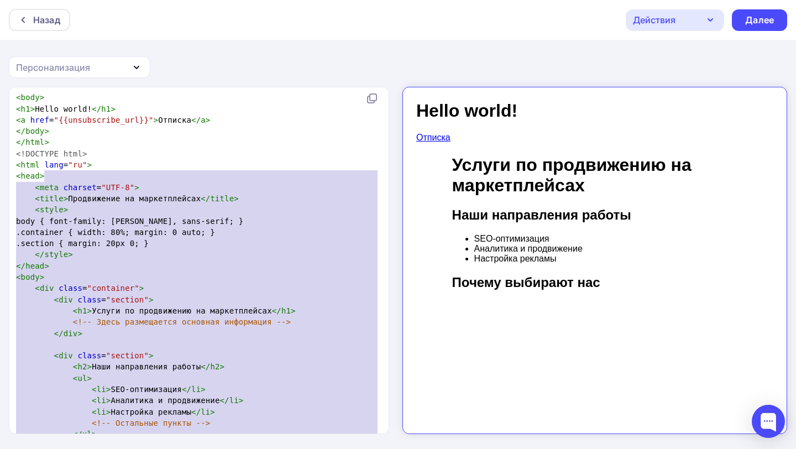
type textarea "<html> <body> <h1>Hello world!</h1> <a href="{{unsubscribe_url}}">Отписка</a> <…"
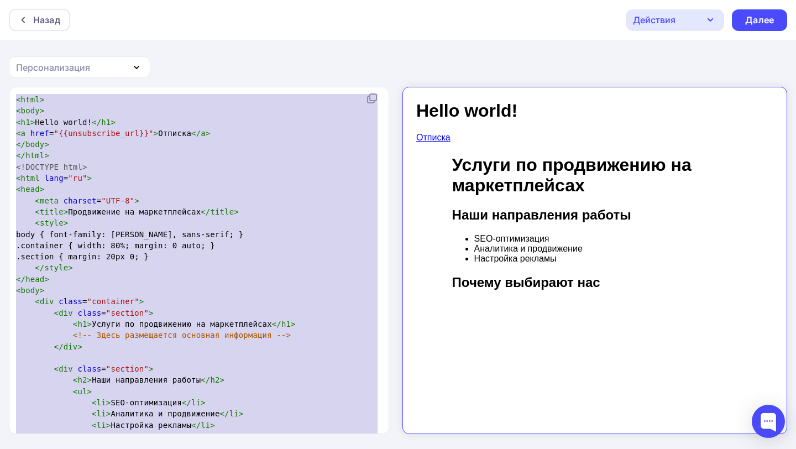
drag, startPoint x: 125, startPoint y: 413, endPoint x: 180, endPoint y: 80, distance: 337.8
click at [180, 80] on div "Назад Действия Отправить тестовое письмо Сохранить в Мои шаблоны Выйти без сохр…" at bounding box center [398, 224] width 796 height 449
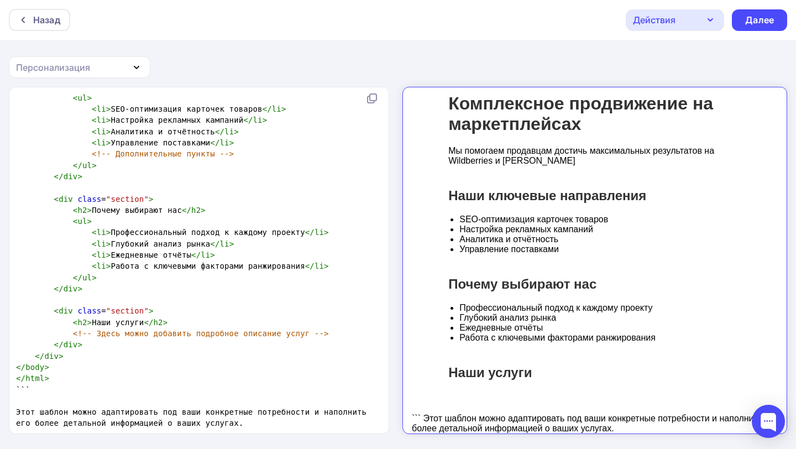
scroll to position [2, 0]
click at [624, 417] on body "Комплексное продвижение на маркетплейсах Комплексное продвижение на маркетплейс…" at bounding box center [585, 132] width 366 height 582
drag, startPoint x: 624, startPoint y: 417, endPoint x: 402, endPoint y: 405, distance: 221.4
click at [402, 405] on body "Комплексное продвижение на маркетплейсах Комплексное продвижение на маркетплейс…" at bounding box center [585, 132] width 366 height 582
click at [564, 345] on div "Комплексное продвижение на маркетплейсах Мы помогаем продавцам достичь максимал…" at bounding box center [585, 226] width 315 height 353
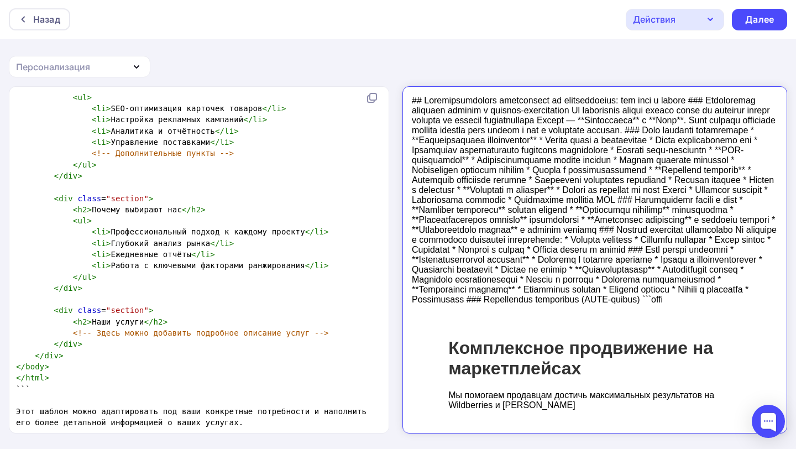
scroll to position [0, 0]
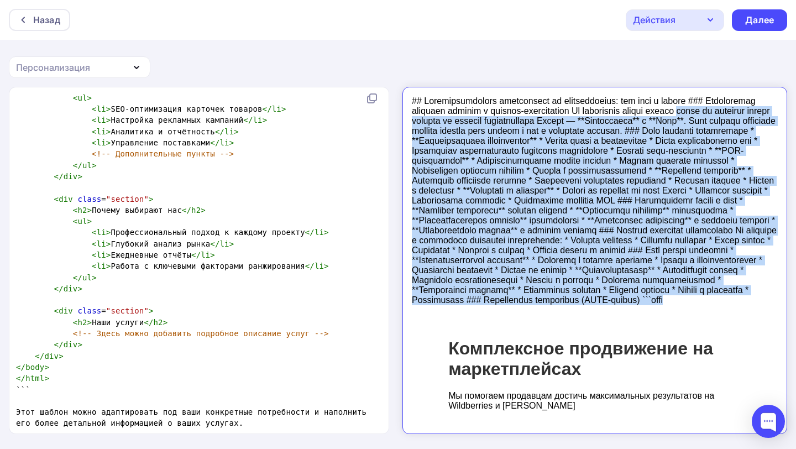
drag, startPoint x: 438, startPoint y: 329, endPoint x: 399, endPoint y: 108, distance: 224.1
click at [402, 108] on html "Комплексное продвижение на маркетплейсах Комплексное продвижение на маркетплейс…" at bounding box center [585, 378] width 366 height 582
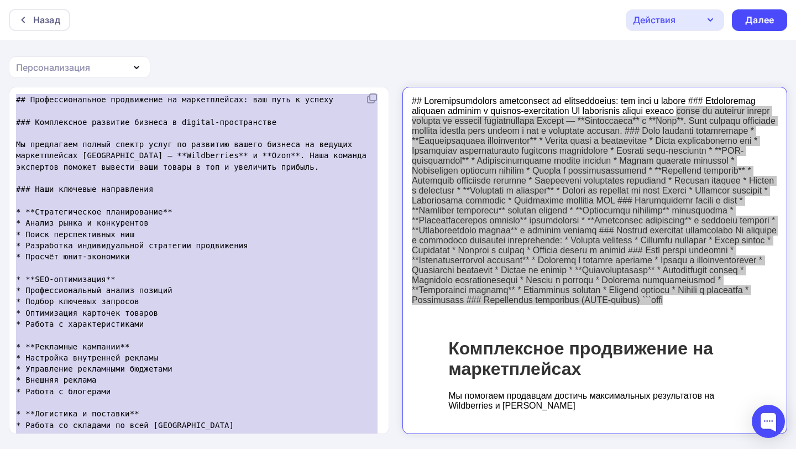
scroll to position [125, 0]
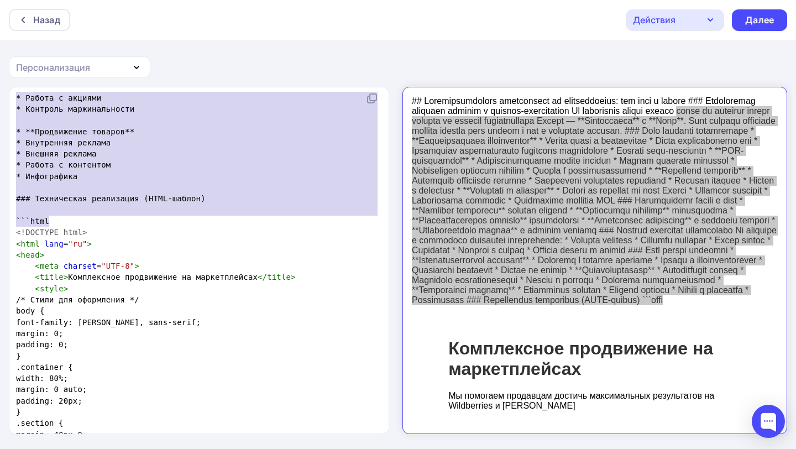
type textarea "## Профессиональное продвижение на маркетплейсах: ваш путь к успеху ### Комплек…"
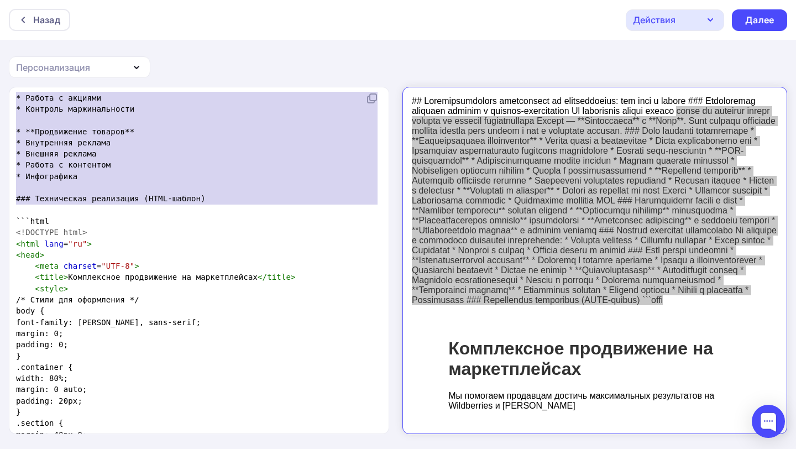
drag, startPoint x: 17, startPoint y: 102, endPoint x: 234, endPoint y: 212, distance: 243.3
click at [234, 212] on div "## Профессиональное продвижение на маркетплейсах: ваш путь к успеху ​ ### Компл…" at bounding box center [197, 198] width 366 height 1627
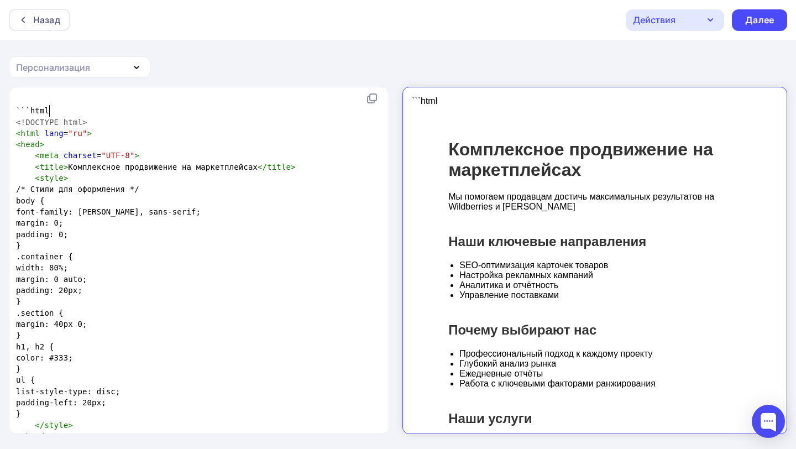
type textarea "``html"
drag, startPoint x: 72, startPoint y: 109, endPoint x: 20, endPoint y: 108, distance: 52.5
click at [20, 108] on pre "```html" at bounding box center [197, 110] width 366 height 11
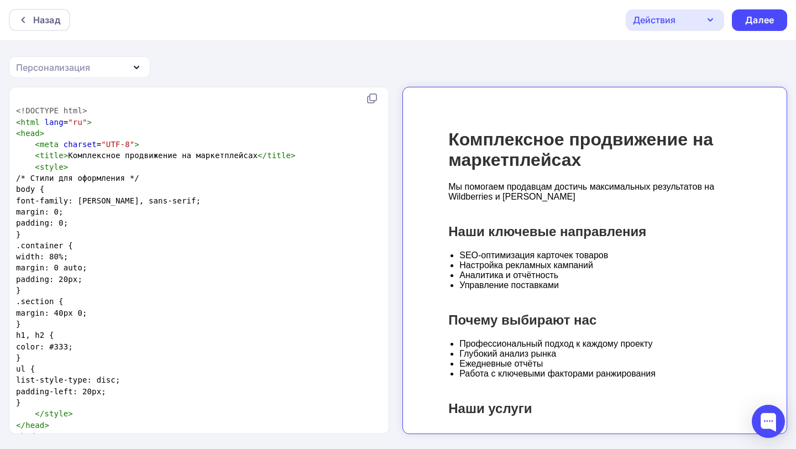
click at [171, 364] on pre "ul {" at bounding box center [197, 368] width 366 height 11
type textarea "<!DOCTYPE html> <html lang="ru"> <head> <meta charset="UTF-8"> <title>Комплексн…"
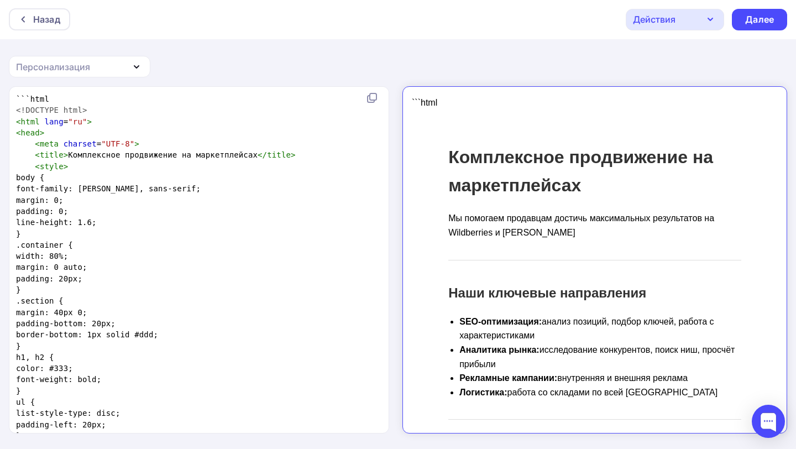
click at [89, 96] on pre "```html" at bounding box center [197, 98] width 366 height 11
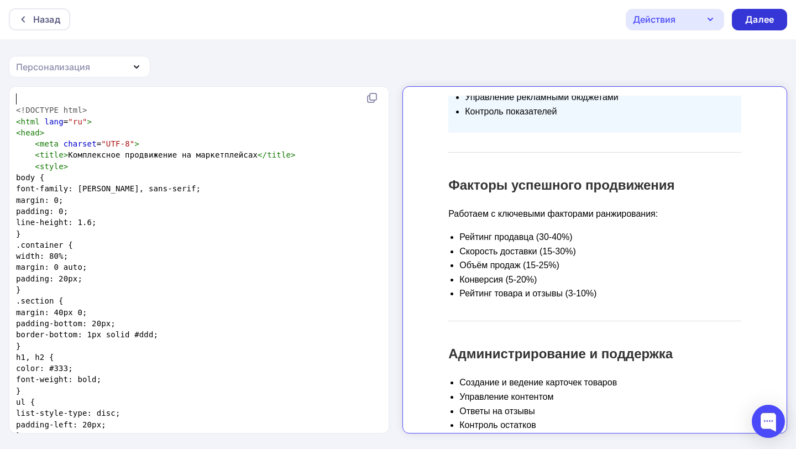
click at [761, 19] on div "Далее" at bounding box center [759, 19] width 29 height 13
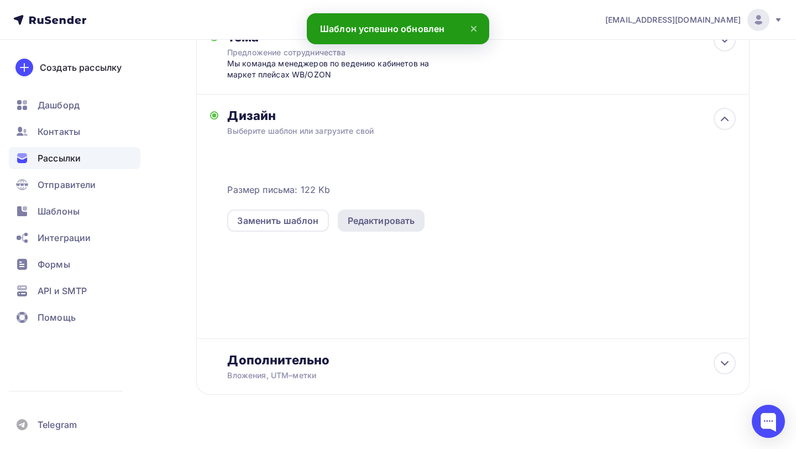
click at [370, 229] on div "Редактировать" at bounding box center [381, 220] width 87 height 22
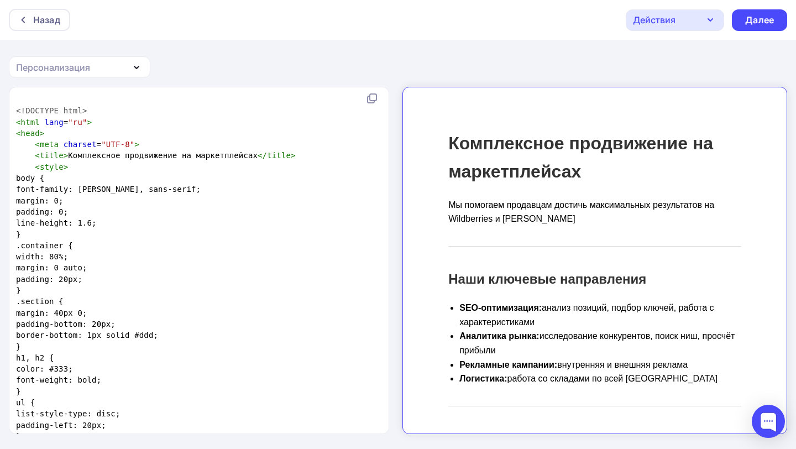
click at [108, 72] on div "Персонализация" at bounding box center [80, 67] width 142 height 22
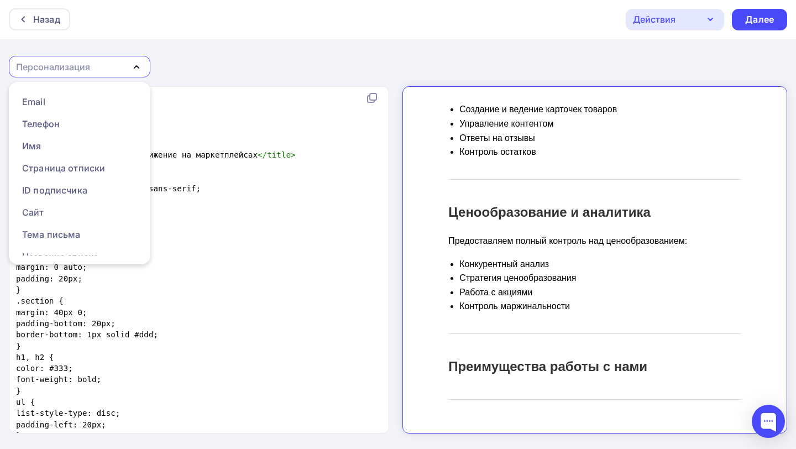
click at [619, 371] on div "Преимущества работы с нами" at bounding box center [585, 369] width 293 height 44
click at [341, 256] on pre "width: 80%;" at bounding box center [197, 255] width 366 height 11
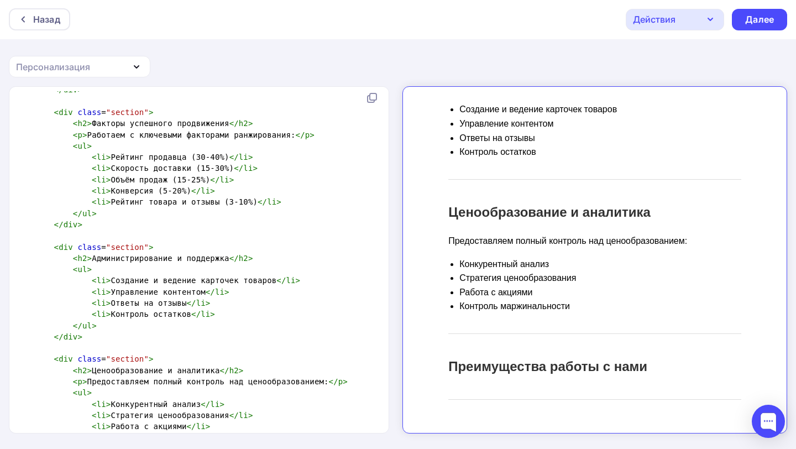
scroll to position [1014, 0]
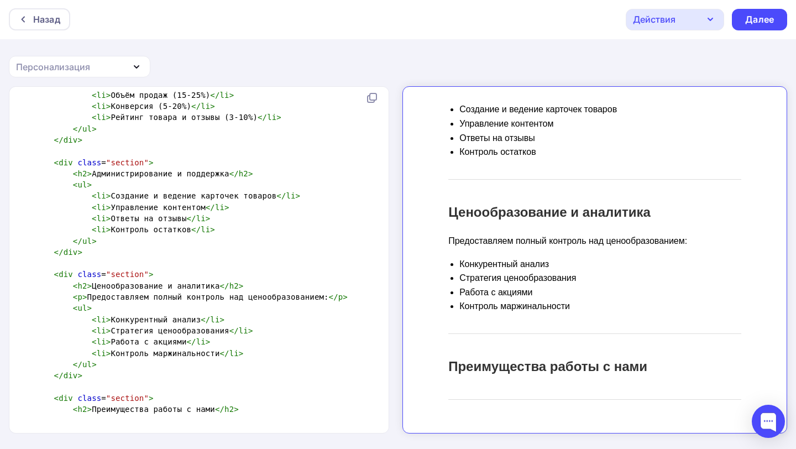
click at [274, 412] on pre "< h2 > Преимущества работы с нами </ h2 >" at bounding box center [197, 409] width 366 height 11
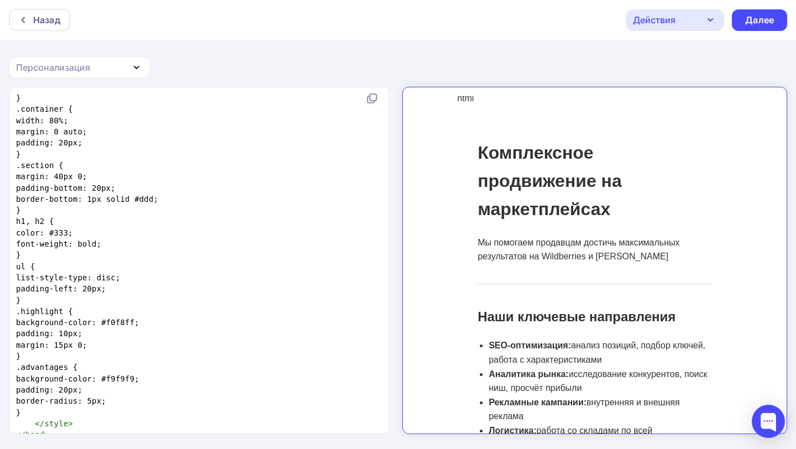
scroll to position [1759, 0]
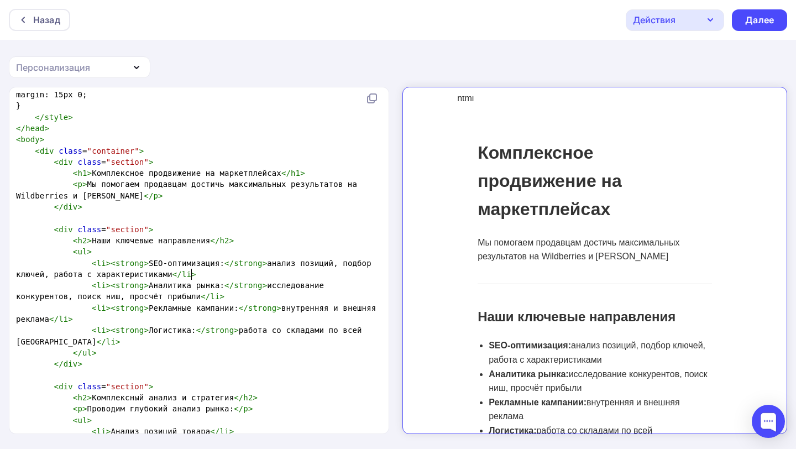
click at [193, 278] on span ">" at bounding box center [193, 274] width 5 height 9
type textarea "<!DOCTYPE html> <html lang="ru"> <head> <meta charset="UTF-8"> <title>Комплексн…"
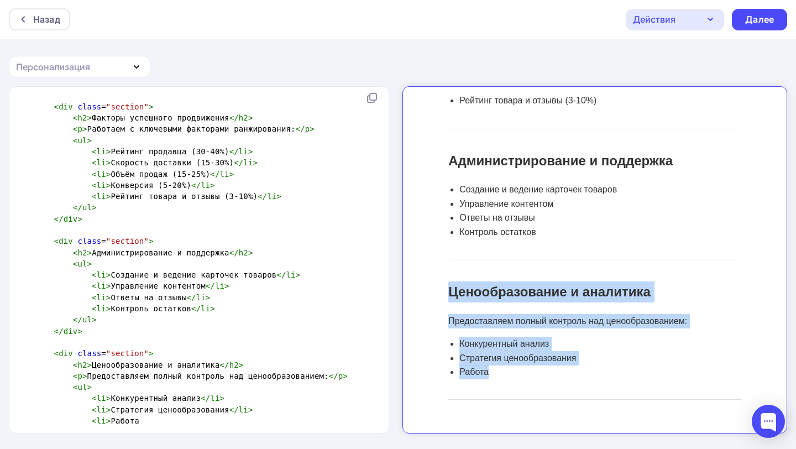
drag, startPoint x: 482, startPoint y: 365, endPoint x: 439, endPoint y: 286, distance: 90.3
click at [439, 286] on div "Ценообразование и аналитика Предоставляем полный контроль над ценообразованием:…" at bounding box center [585, 331] width 293 height 118
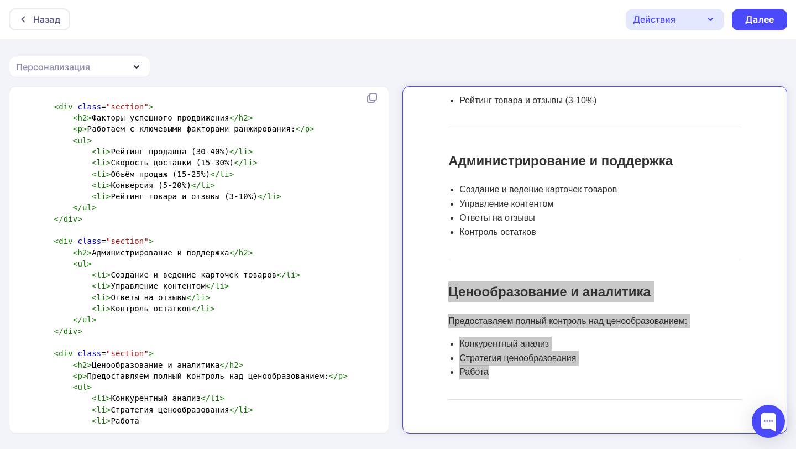
click at [346, 102] on pre "< div class = "section" >" at bounding box center [197, 106] width 366 height 11
type textarea "```html <!DOCTYPE html> <html lang="ru"> <head> <meta charset="UTF-8"> <title>К…"
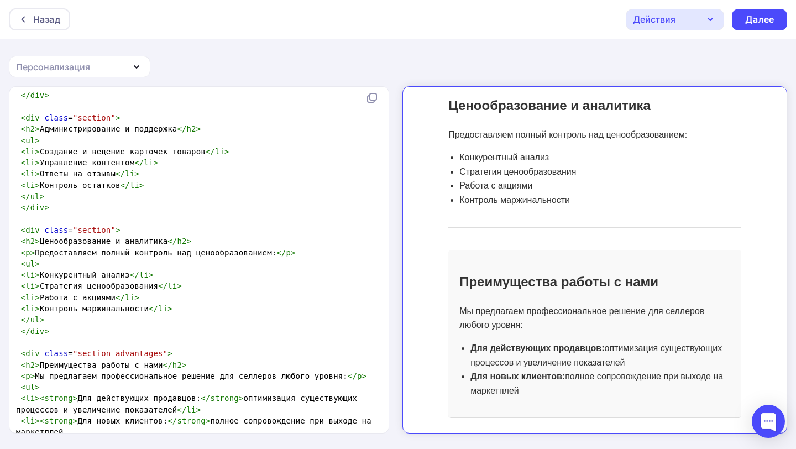
scroll to position [1007, 0]
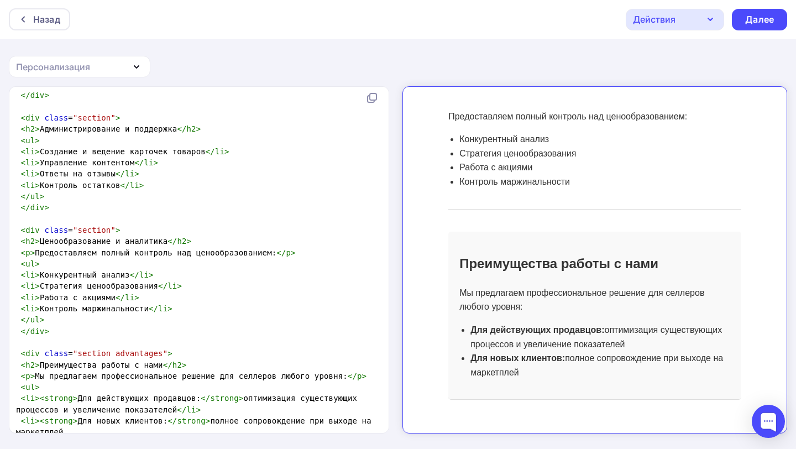
click at [276, 135] on pre "< ul >" at bounding box center [197, 140] width 366 height 11
type textarea "```html <!DOCTYPE html> <html lang="ru"> <head> <meta charset="UTF-8"> <title>К…"
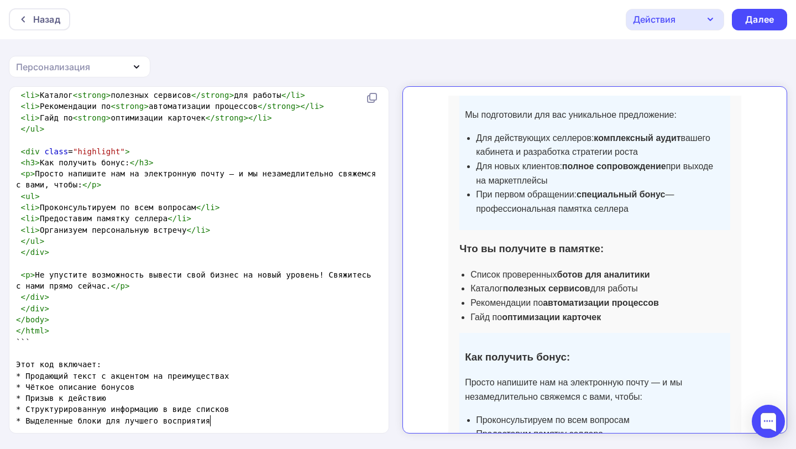
scroll to position [434, 0]
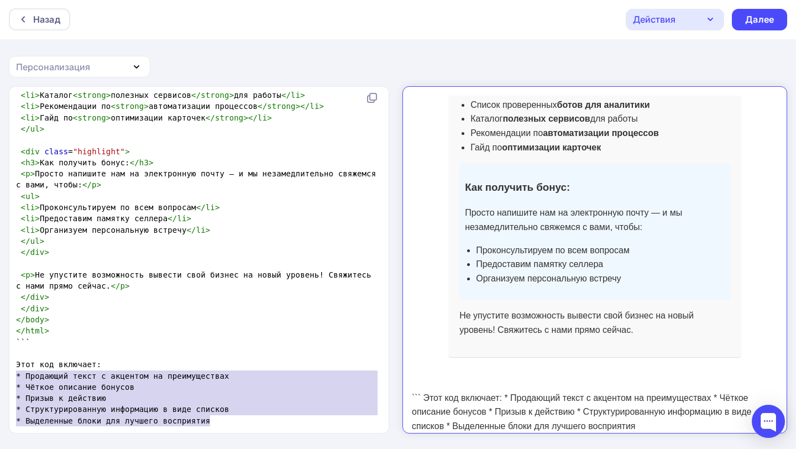
type textarea "Этот код включает: * Продающий текст с акцентом на преимуществах * Чёткое описа…"
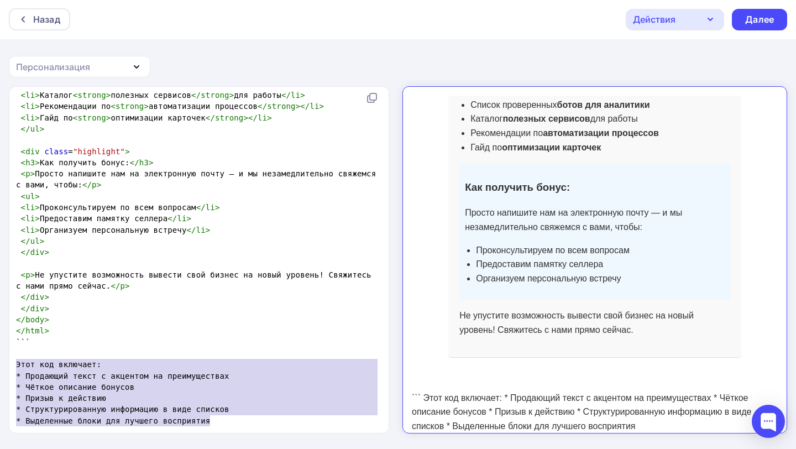
drag, startPoint x: 214, startPoint y: 418, endPoint x: 11, endPoint y: 364, distance: 210.5
click at [11, 364] on div "Этот код включает: * Продающий текст с акцентом на преимуществах * Чёткое описа…" at bounding box center [199, 260] width 380 height 346
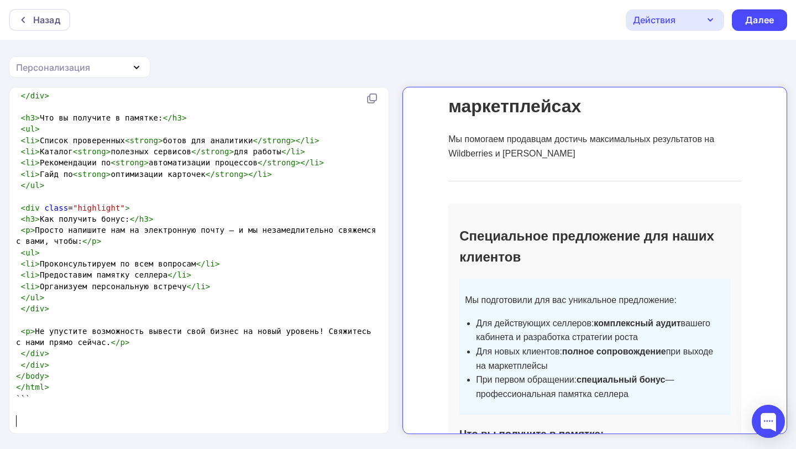
scroll to position [83, 0]
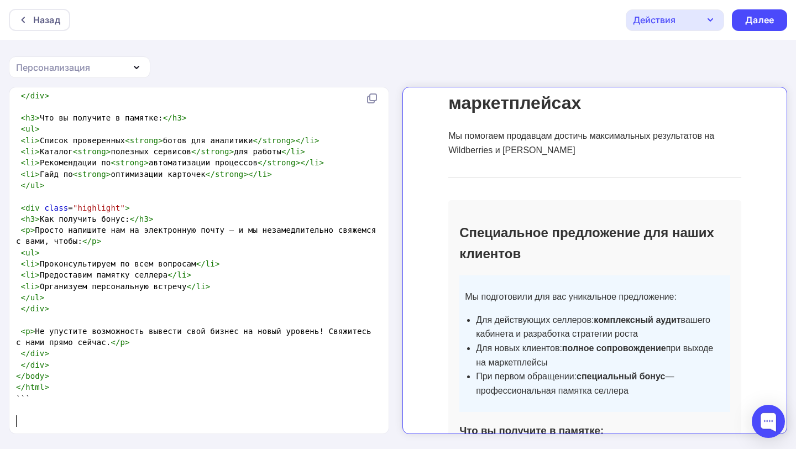
click at [227, 262] on pre "< li > Проконсультируем по всем вопросам </ li >" at bounding box center [197, 263] width 366 height 11
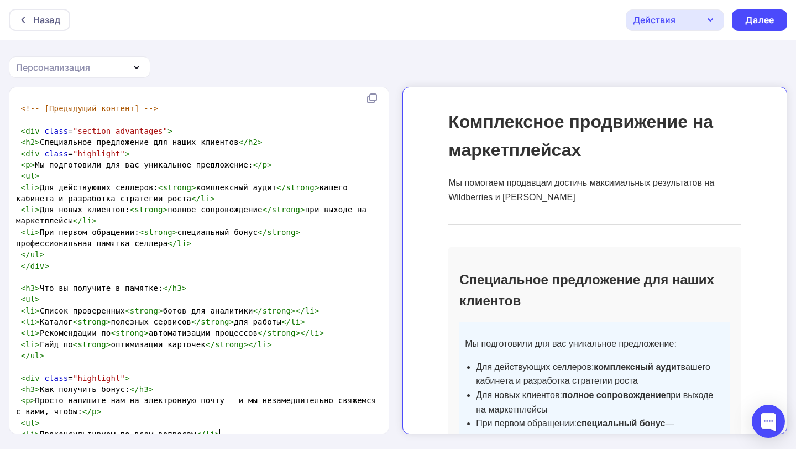
scroll to position [0, 0]
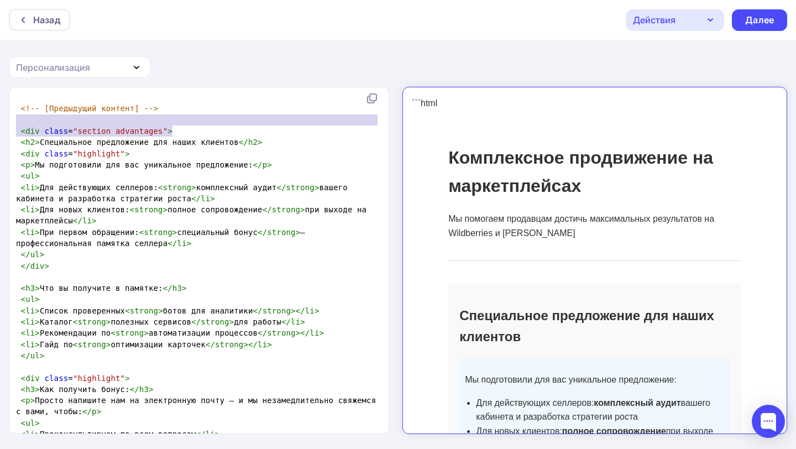
type textarea "<!-- [Предыдущий контент] --> <div class="section advantages">"
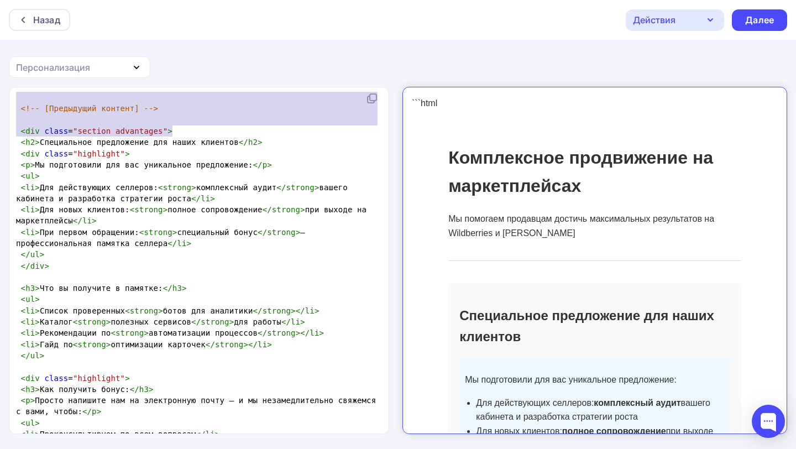
drag, startPoint x: 179, startPoint y: 130, endPoint x: 30, endPoint y: 94, distance: 153.6
click at [30, 94] on div "```html <!DOCTYPE html> < html lang = "ru" > < head > < meta charset = "UTF-8" …" at bounding box center [197, 58] width 366 height 1077
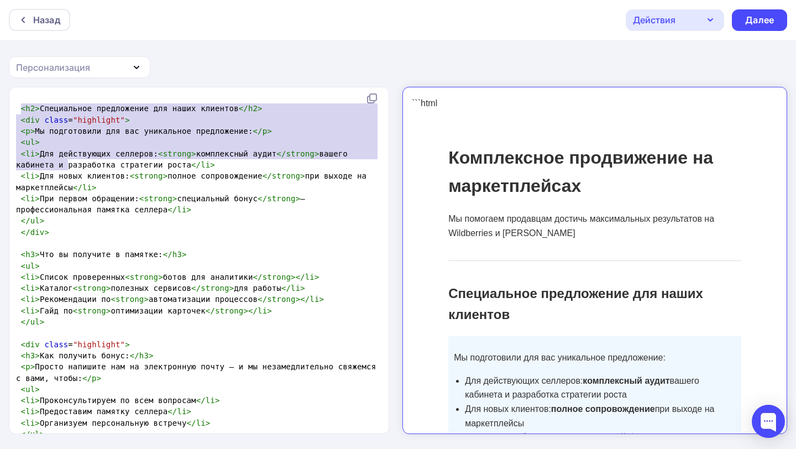
type textarea "<h2>Специальное предложение для наших клиентов</h2> <div class="highlight"> <p>…"
drag, startPoint x: 23, startPoint y: 106, endPoint x: 83, endPoint y: 200, distance: 112.1
click at [83, 200] on div "```html <!DOCTYPE html> < html lang = "ru" > < head > < meta charset = "UTF-8" …" at bounding box center [197, 42] width 366 height 1044
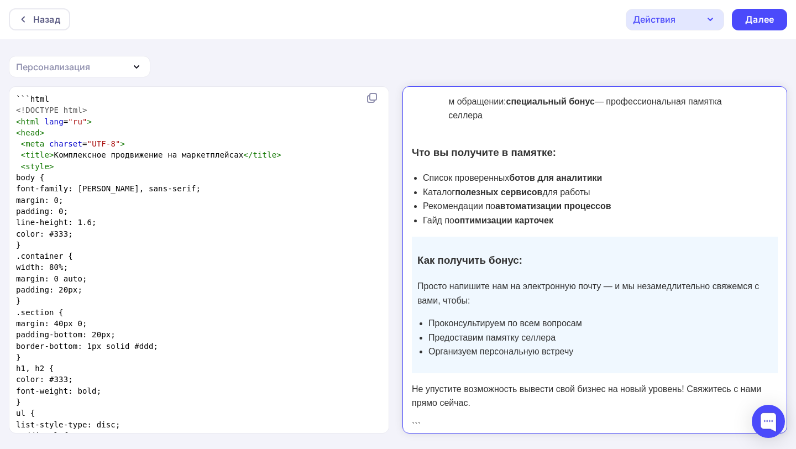
click at [315, 223] on pre "line-height: 1.6;" at bounding box center [197, 222] width 366 height 11
type textarea "```html <!DOCTYPE html> <html lang="ru"> <head> <meta charset="UTF-8"> <title>К…"
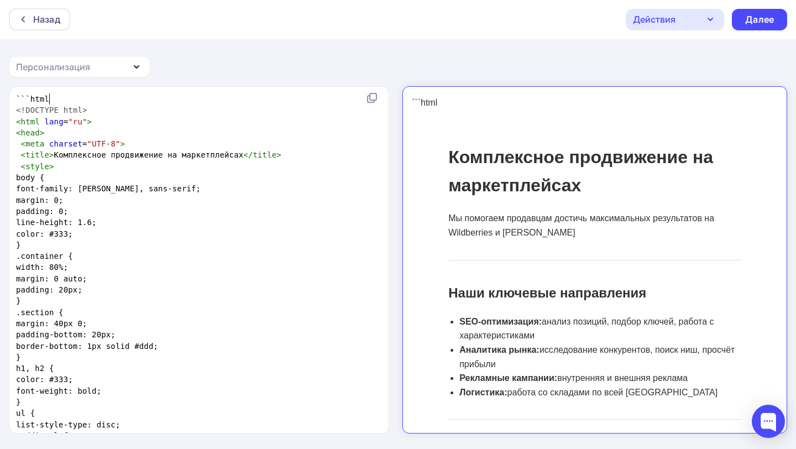
click at [119, 98] on pre "```html" at bounding box center [197, 98] width 366 height 11
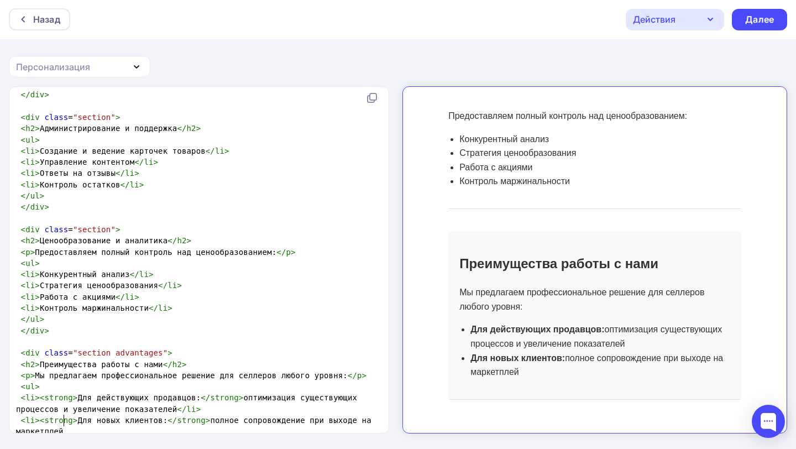
click at [133, 423] on pre "< li >< strong > Для новых клиентов: </ strong > полное сопровождение при выход…" at bounding box center [197, 426] width 366 height 23
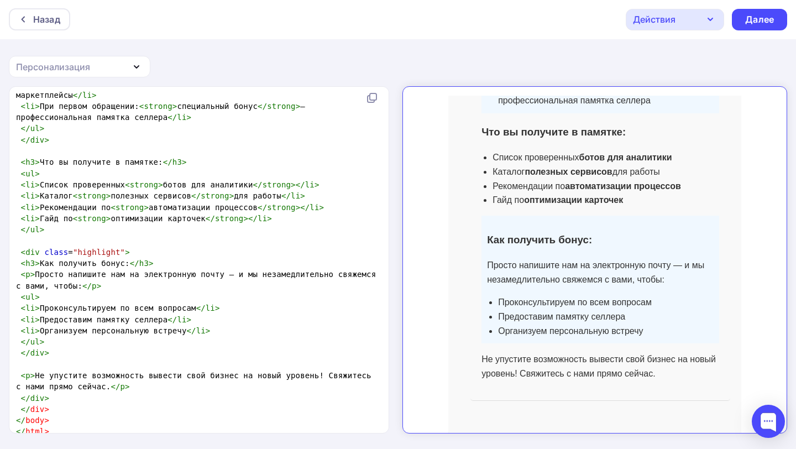
scroll to position [1520, 0]
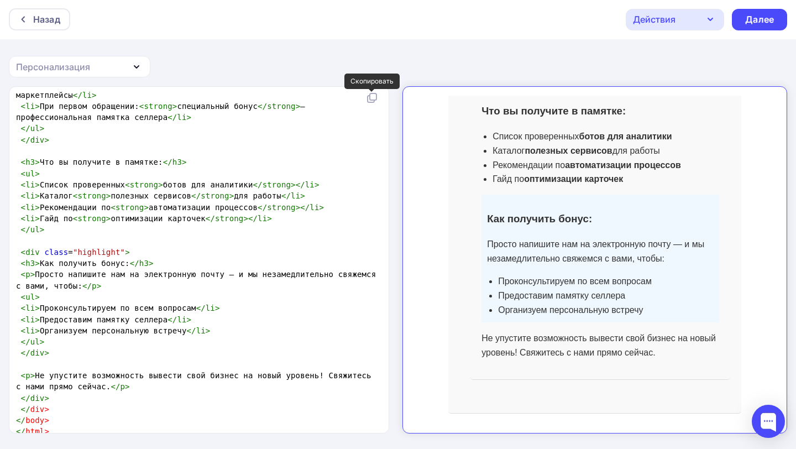
click at [375, 97] on icon at bounding box center [371, 97] width 13 height 13
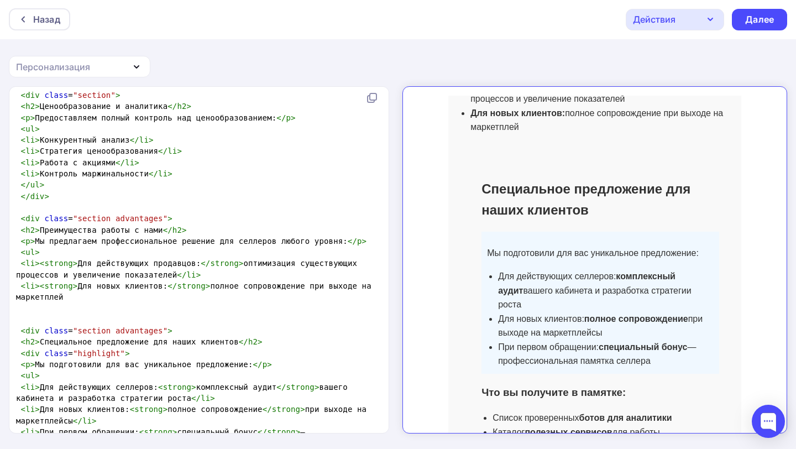
scroll to position [1238, 0]
click at [774, 18] on div "Далее" at bounding box center [759, 20] width 55 height 22
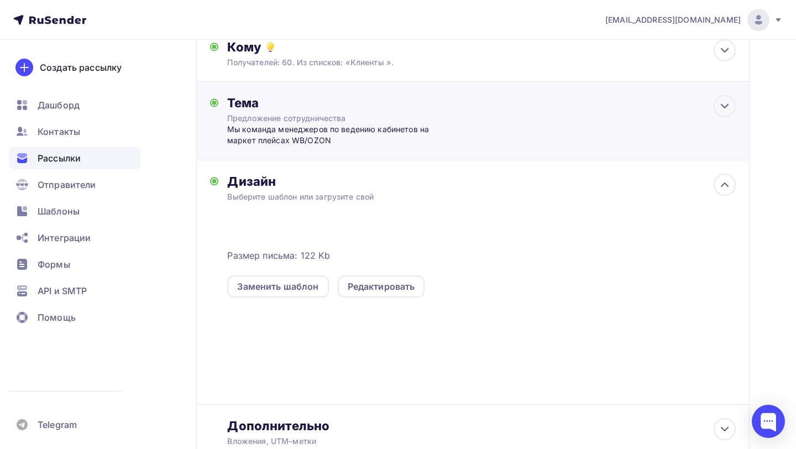
scroll to position [23, 0]
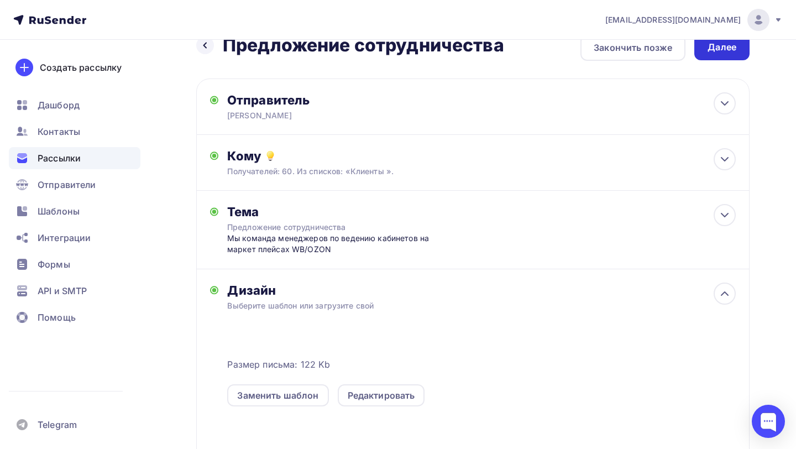
click at [726, 45] on div "Далее" at bounding box center [722, 47] width 29 height 13
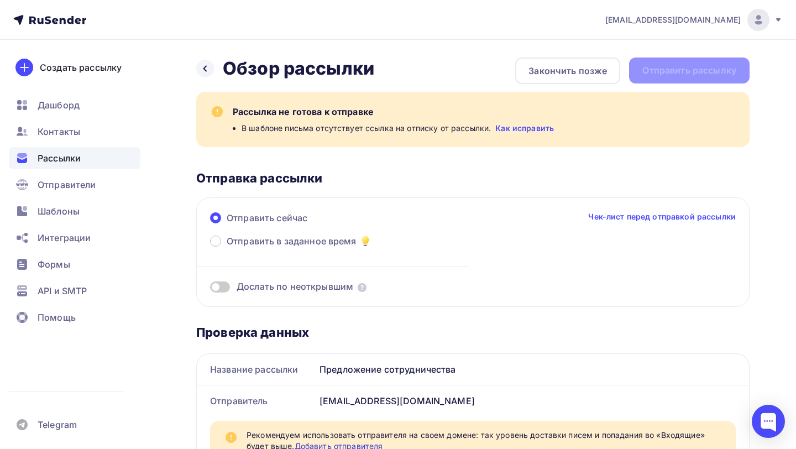
click at [530, 129] on link "Как исправить" at bounding box center [524, 128] width 59 height 11
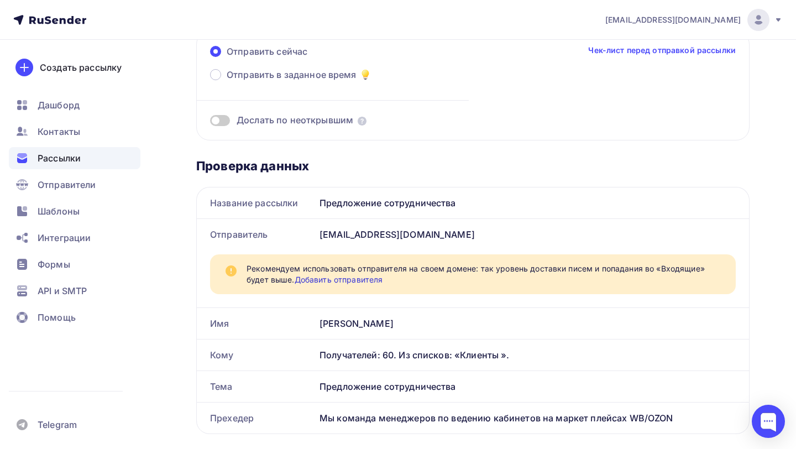
scroll to position [62, 0]
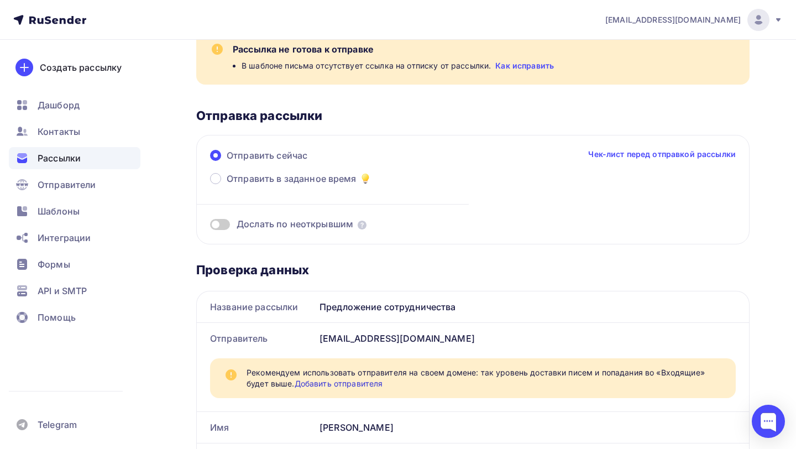
click at [522, 64] on link "Как исправить" at bounding box center [524, 65] width 59 height 11
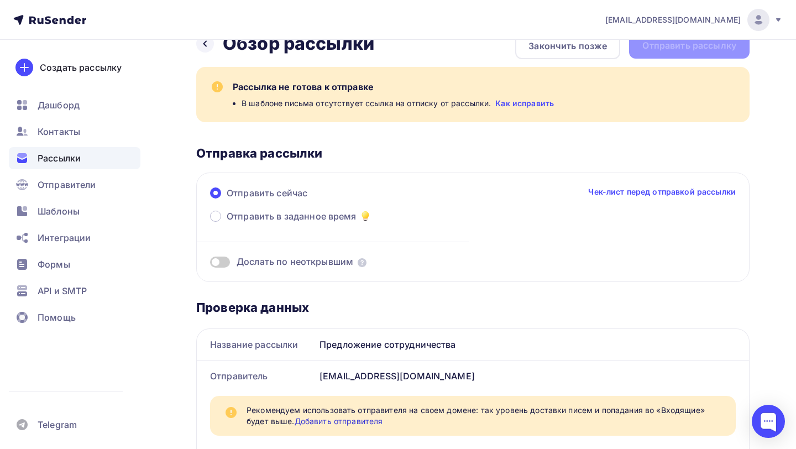
scroll to position [0, 0]
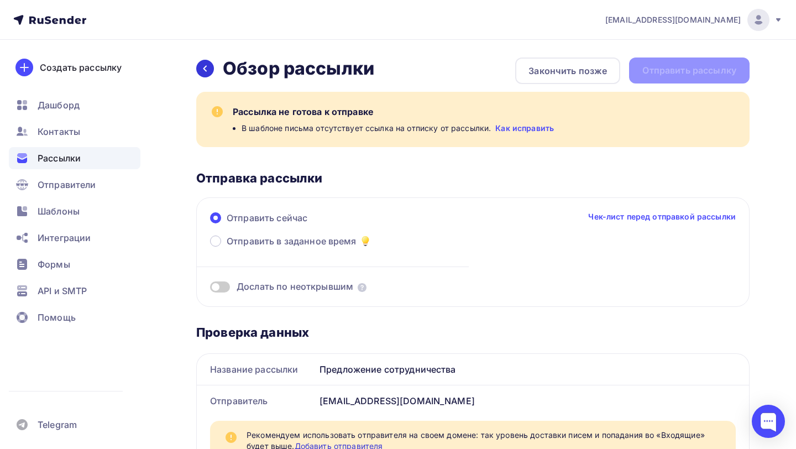
click at [209, 71] on div at bounding box center [205, 69] width 18 height 18
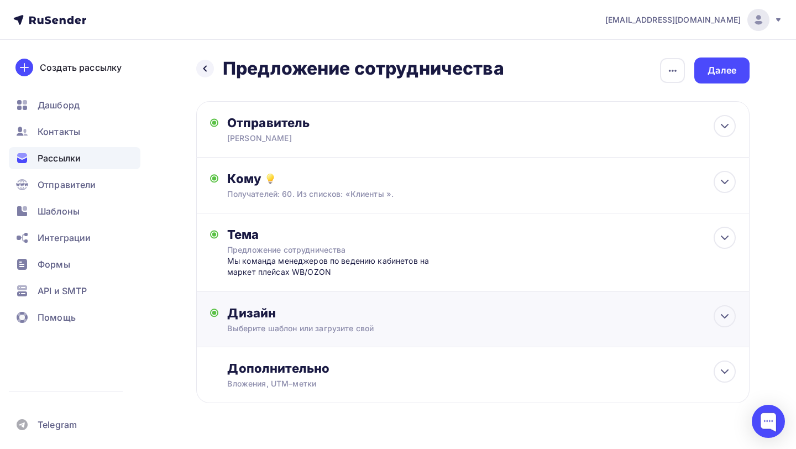
click at [380, 327] on div "Выберите шаблон или загрузите свой" at bounding box center [456, 328] width 458 height 11
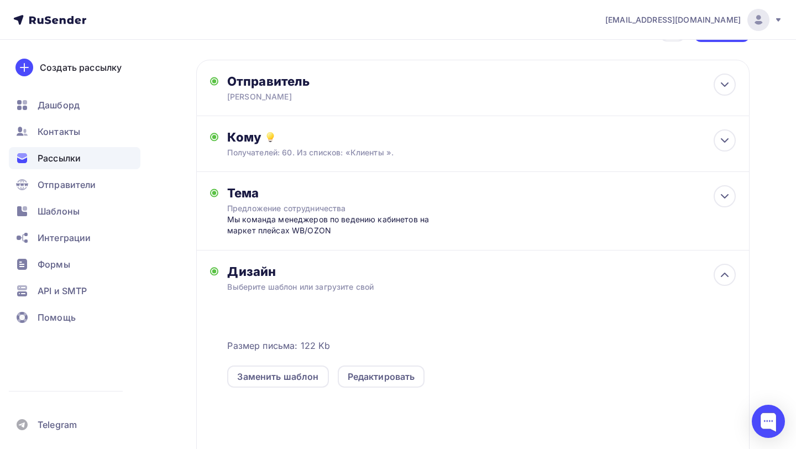
scroll to position [119, 0]
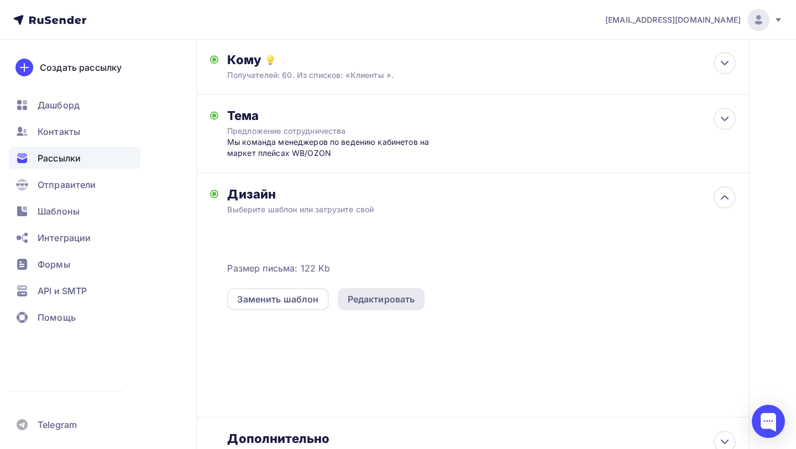
click at [389, 300] on div "Редактировать" at bounding box center [381, 298] width 67 height 13
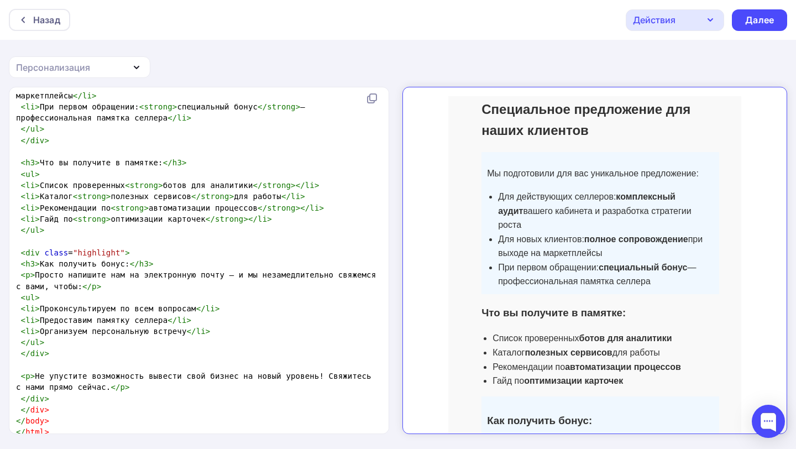
scroll to position [1520, 0]
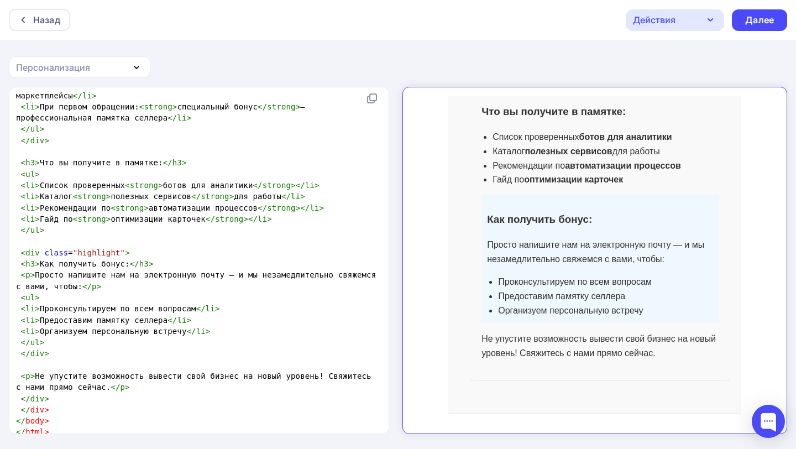
click at [98, 426] on pre "</ html >" at bounding box center [197, 431] width 366 height 11
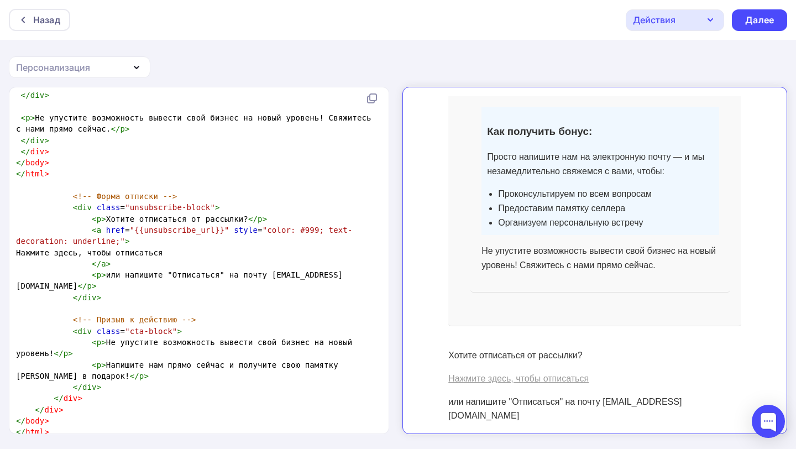
scroll to position [1648, 0]
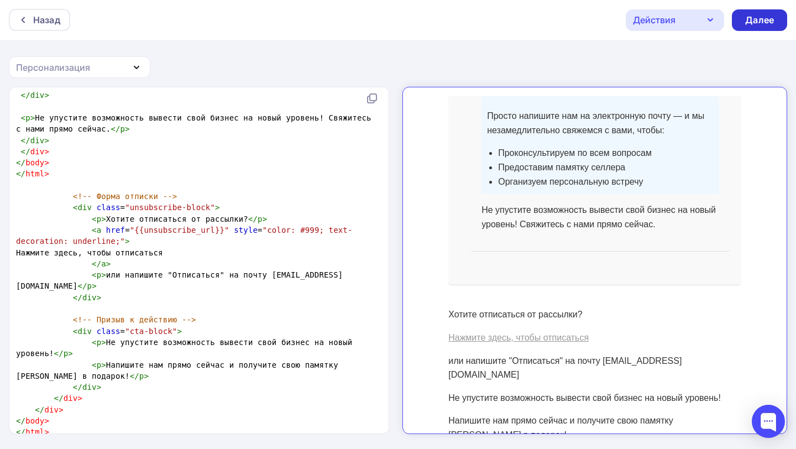
click at [754, 18] on div "Далее" at bounding box center [759, 20] width 29 height 13
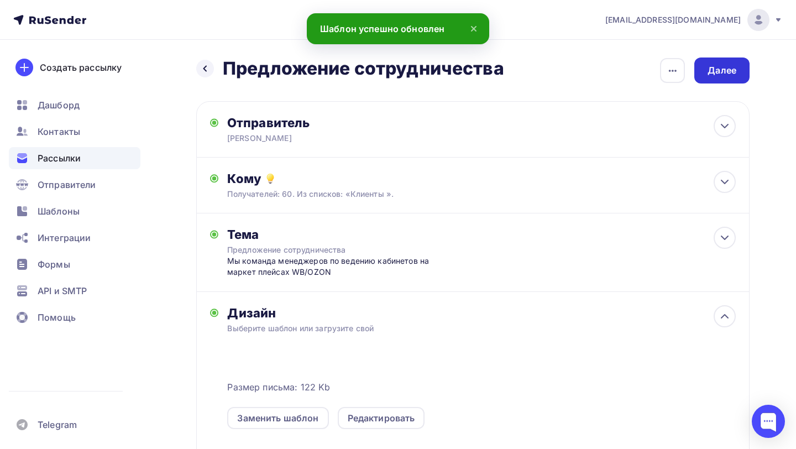
click at [730, 74] on div "Далее" at bounding box center [722, 70] width 29 height 13
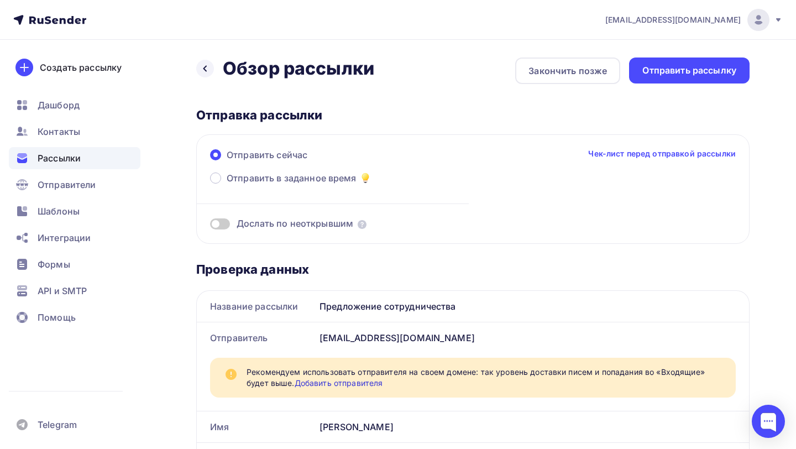
scroll to position [169, 0]
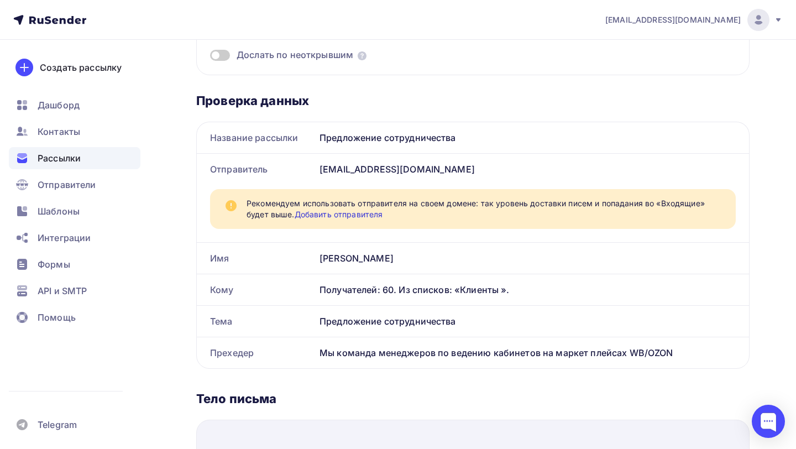
click at [414, 292] on div "Получателей: 60. Из списков: «Клиенты »." at bounding box center [527, 289] width 416 height 13
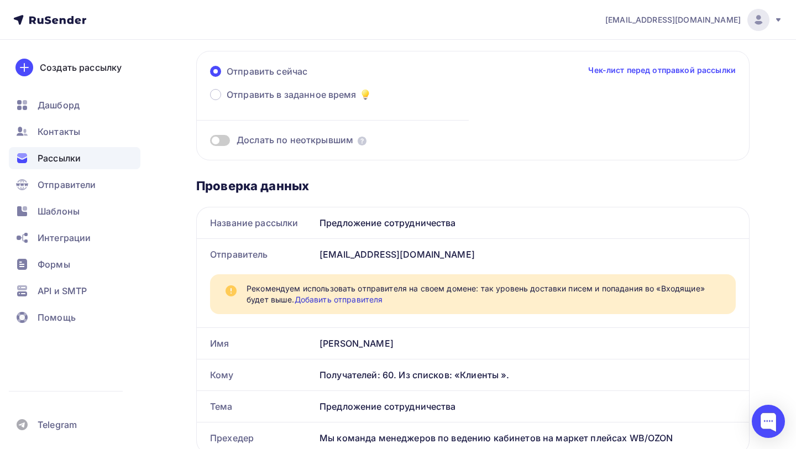
scroll to position [84, 0]
click at [661, 66] on link "Чек-лист перед отправкой рассылки" at bounding box center [662, 69] width 148 height 11
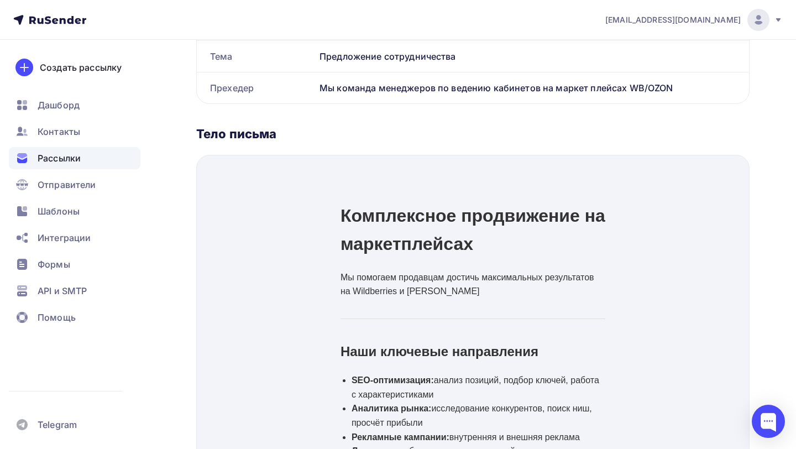
scroll to position [191, 0]
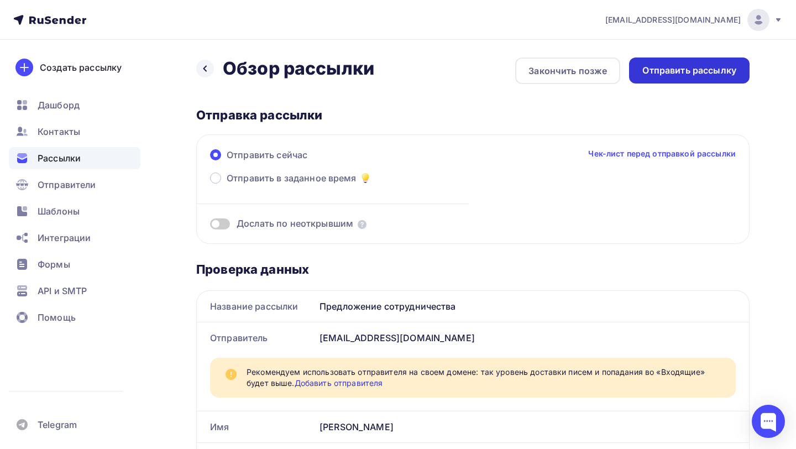
click at [686, 74] on div "Отправить рассылку" at bounding box center [689, 70] width 94 height 13
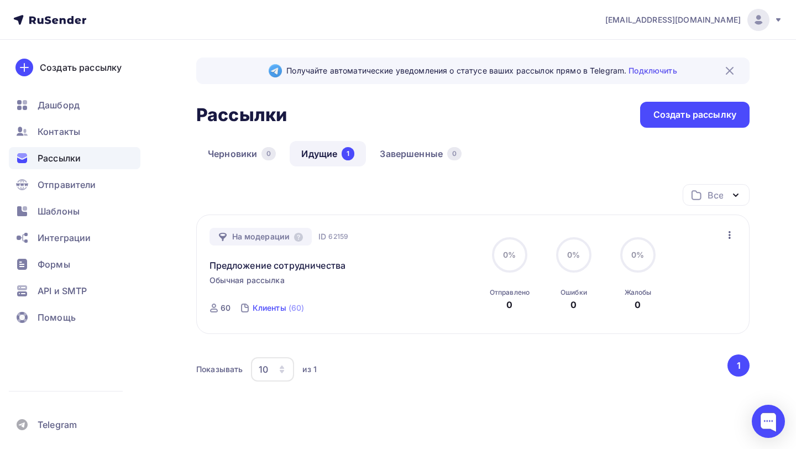
click at [264, 310] on div "Клиенты" at bounding box center [270, 307] width 34 height 11
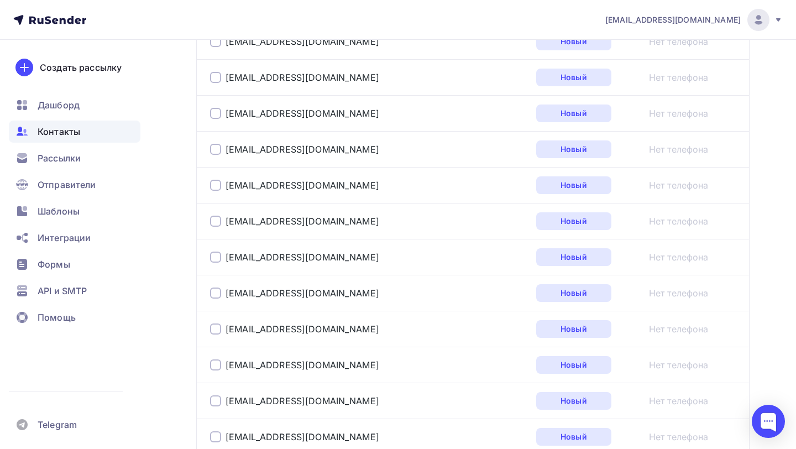
scroll to position [487, 0]
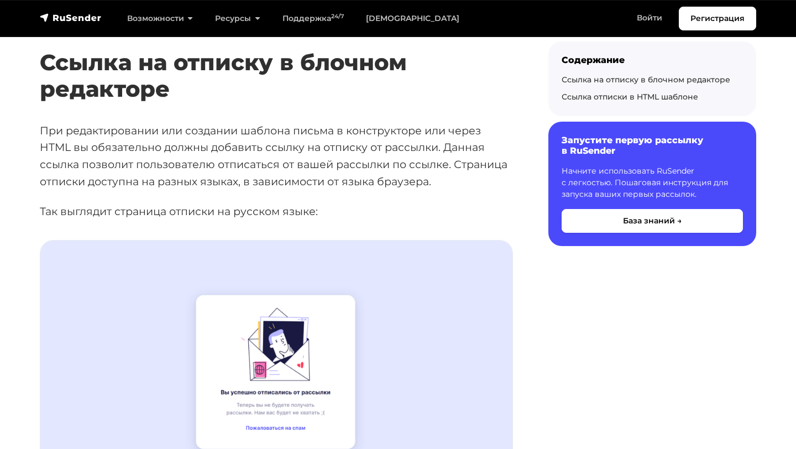
scroll to position [169, 0]
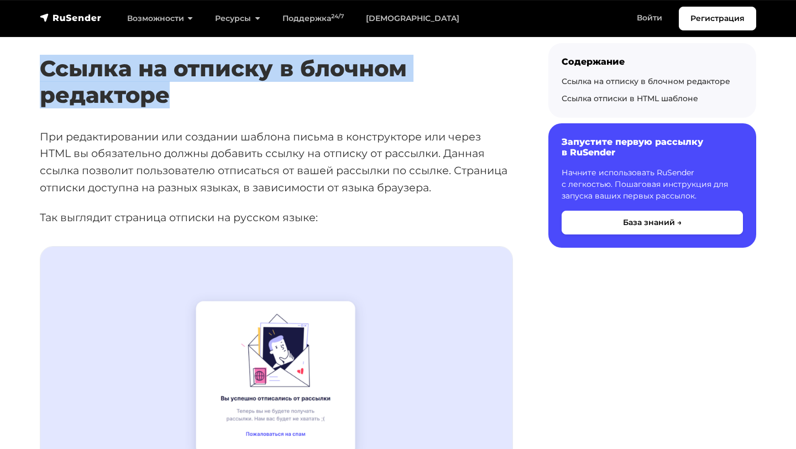
drag, startPoint x: 213, startPoint y: 87, endPoint x: 40, endPoint y: 65, distance: 173.9
click at [40, 65] on h2 "Ссылка на отписку в блочном редакторе" at bounding box center [276, 66] width 473 height 86
copy h2 "Ссылка на отписку в блочном редакторе"
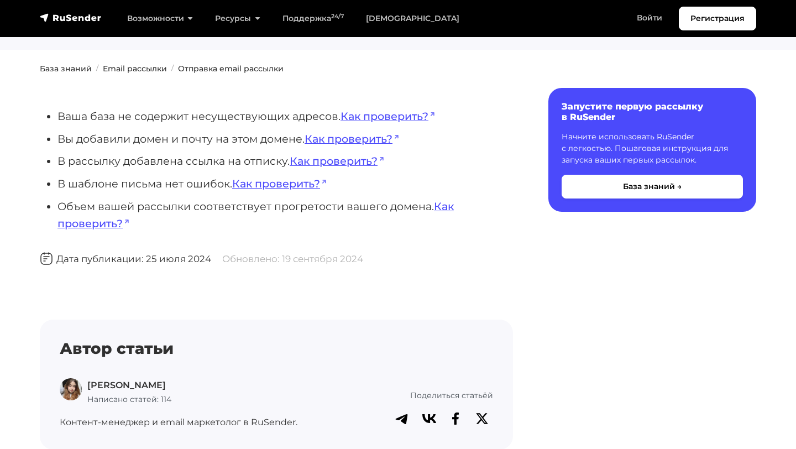
scroll to position [25, 0]
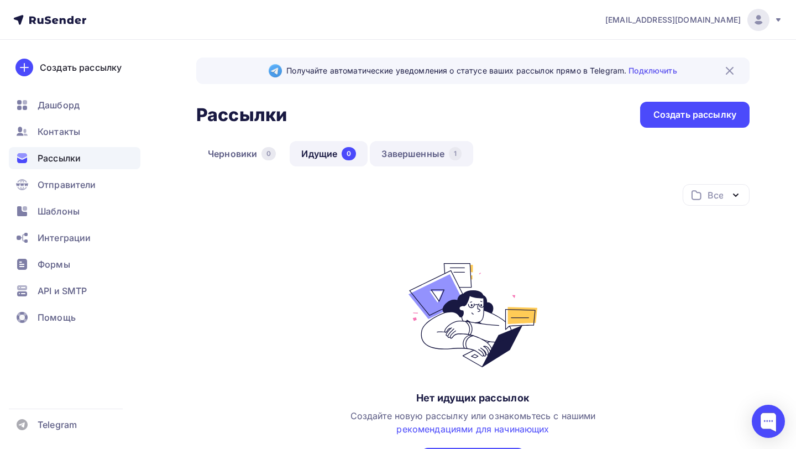
click at [398, 154] on link "Завершенные 1" at bounding box center [421, 153] width 103 height 25
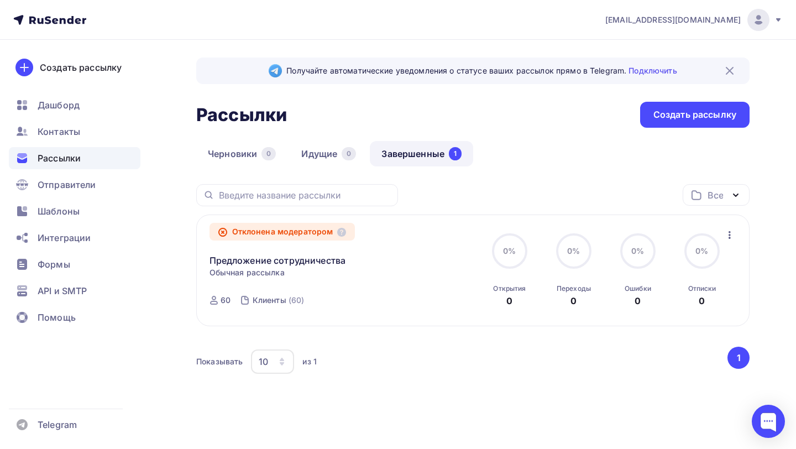
click at [304, 231] on div "Отклонена модератором" at bounding box center [282, 232] width 146 height 18
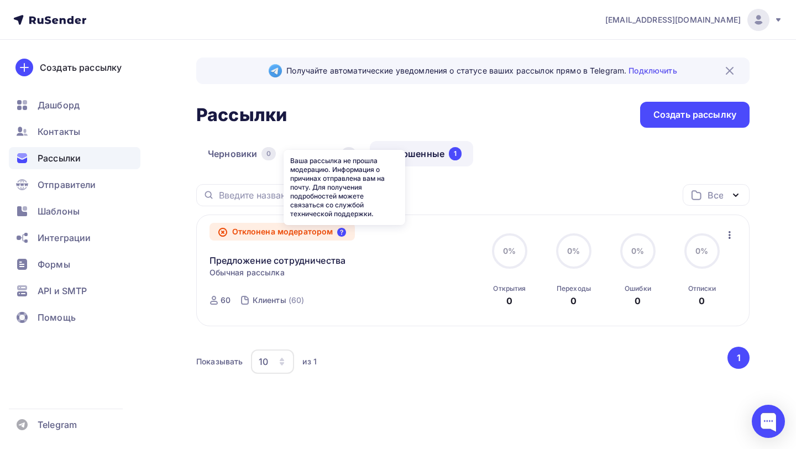
click at [345, 233] on icon at bounding box center [341, 232] width 9 height 9
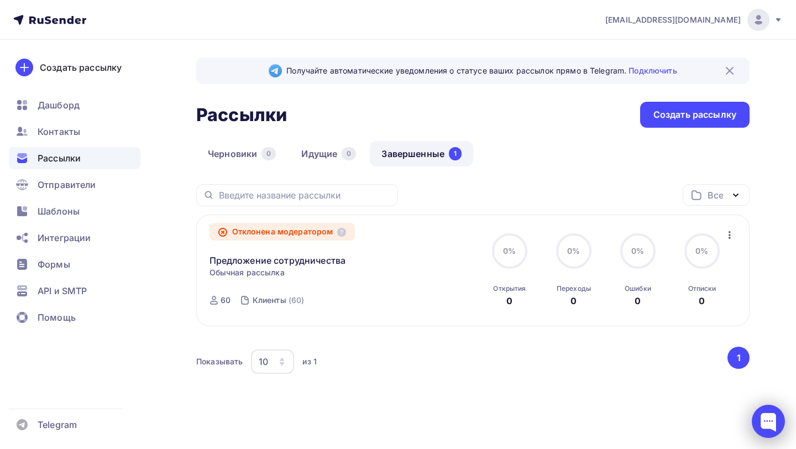
click at [778, 424] on div at bounding box center [768, 421] width 33 height 33
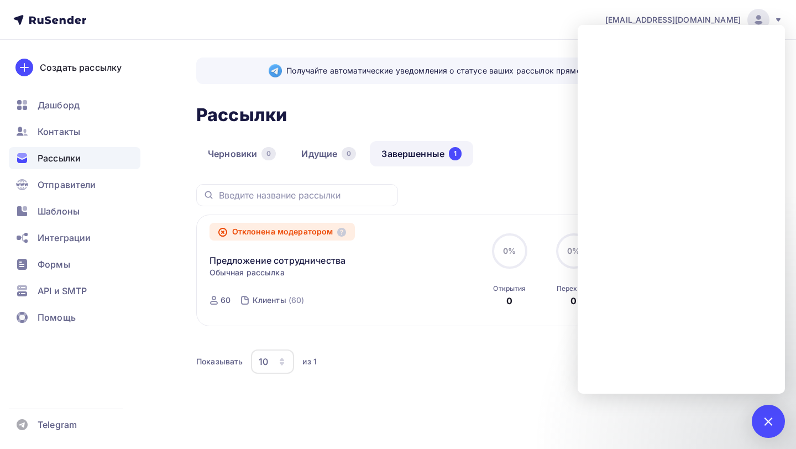
click at [381, 246] on div "Предложение сотрудничества Статистика Обзор рассылки Копировать в новую Добавит…" at bounding box center [335, 253] width 252 height 27
